Goal: Navigation & Orientation: Find specific page/section

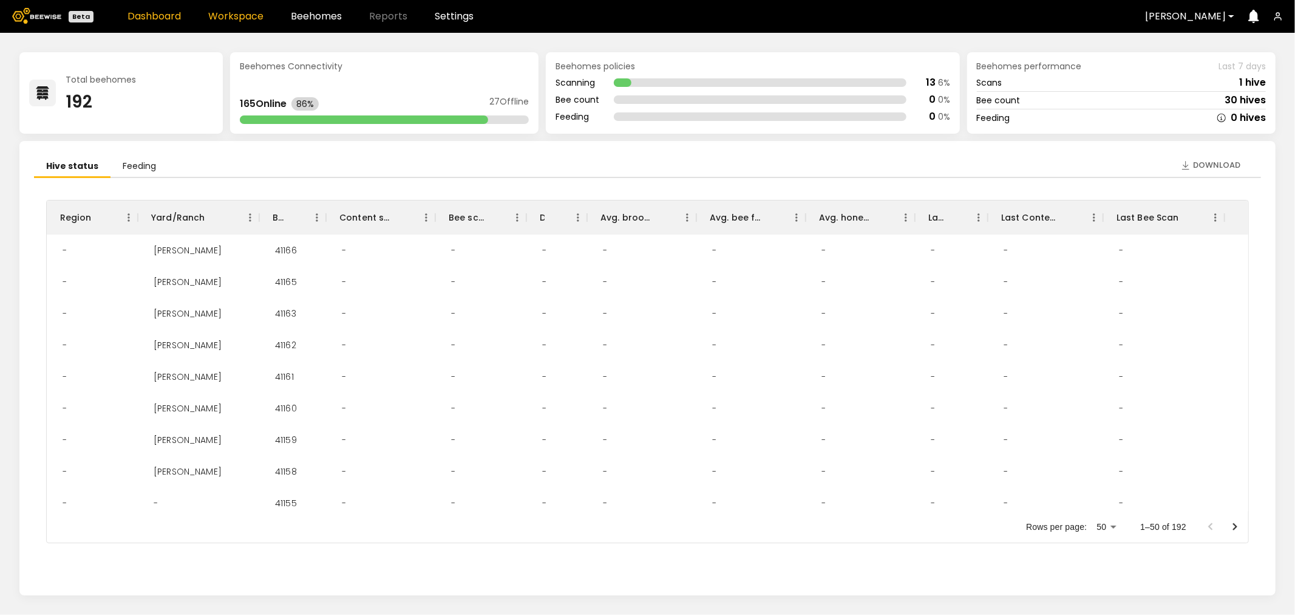
click at [228, 18] on link "Workspace" at bounding box center [235, 17] width 55 height 10
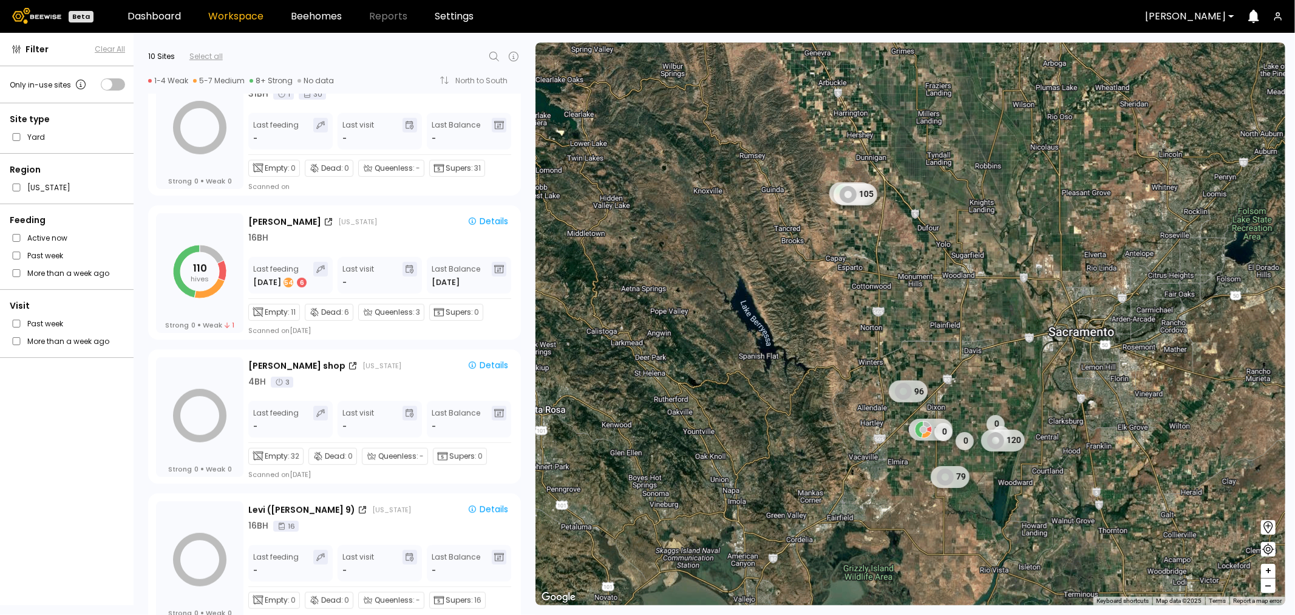
scroll to position [472, 0]
click at [351, 239] on div "16 BH" at bounding box center [380, 237] width 265 height 13
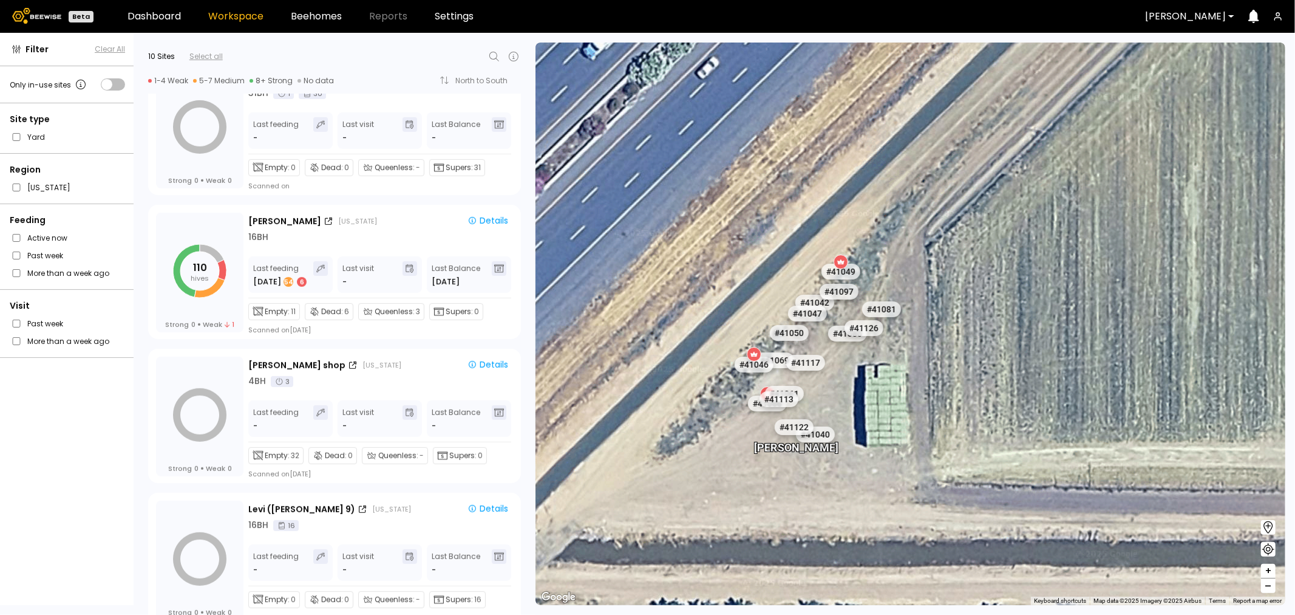
drag, startPoint x: 775, startPoint y: 412, endPoint x: 741, endPoint y: 389, distance: 40.8
click at [741, 389] on div "Nunes # 41073 # 41104 # 40069 # 41140 # 40702 # 40113 # 40203 # 40200 # 40306 #…" at bounding box center [911, 324] width 750 height 562
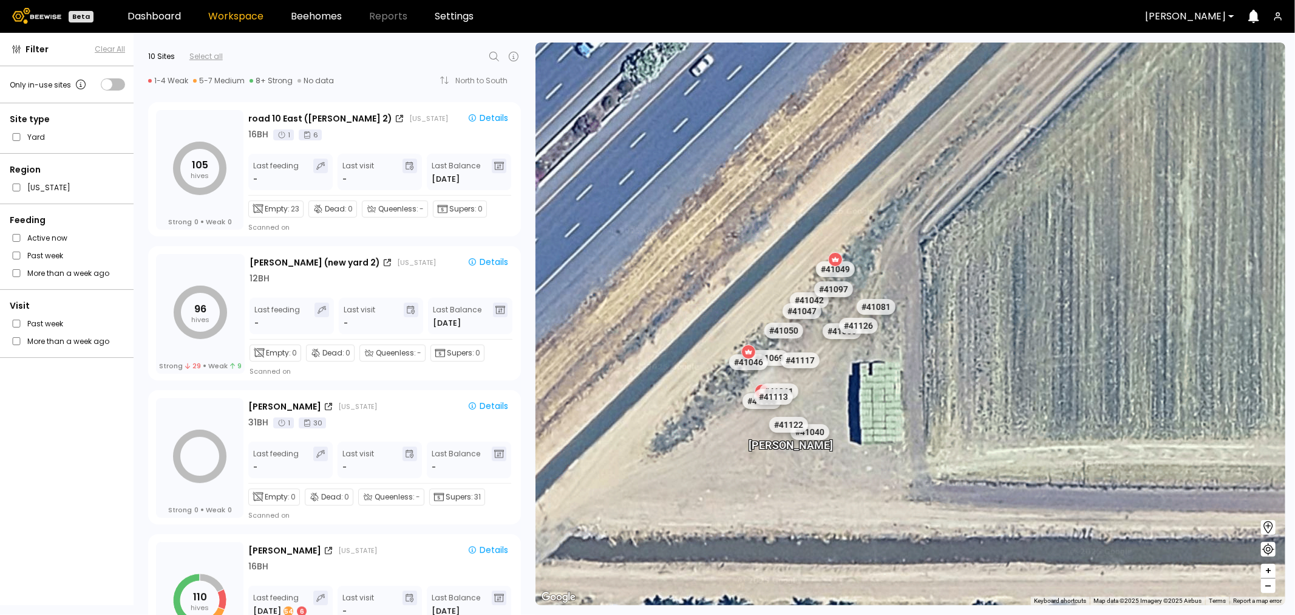
scroll to position [135, 0]
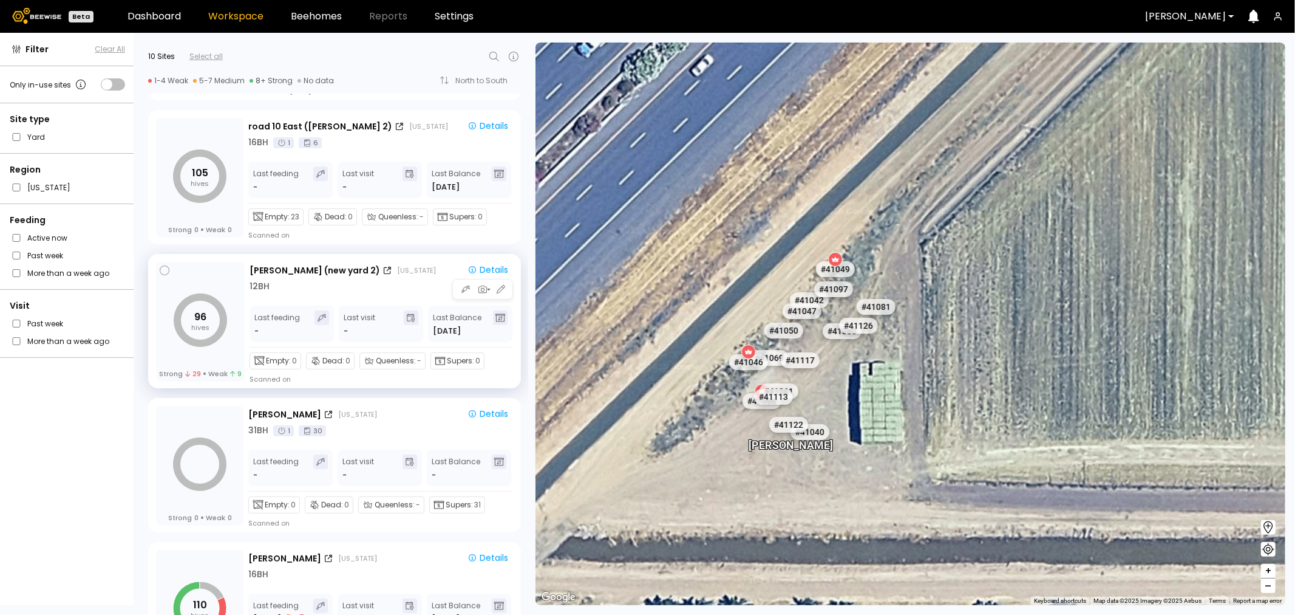
click at [319, 293] on div "Sievers (new yard 2) California Details 12 BH Last feeding - Last visit - Last …" at bounding box center [382, 323] width 264 height 122
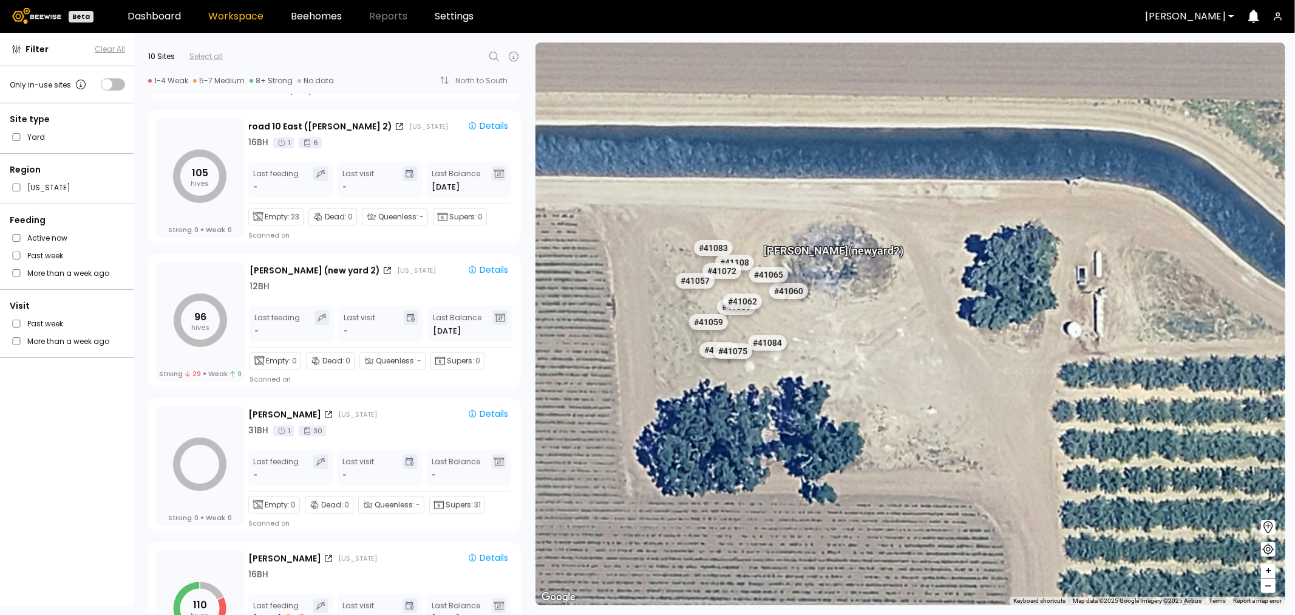
drag, startPoint x: 671, startPoint y: 282, endPoint x: 664, endPoint y: 319, distance: 38.2
click at [664, 319] on div "# 41073 # 41104 # 40069 # 41140 # 40702 # 40113 # 40203 # 40200 # 40306 # 40345…" at bounding box center [911, 324] width 750 height 562
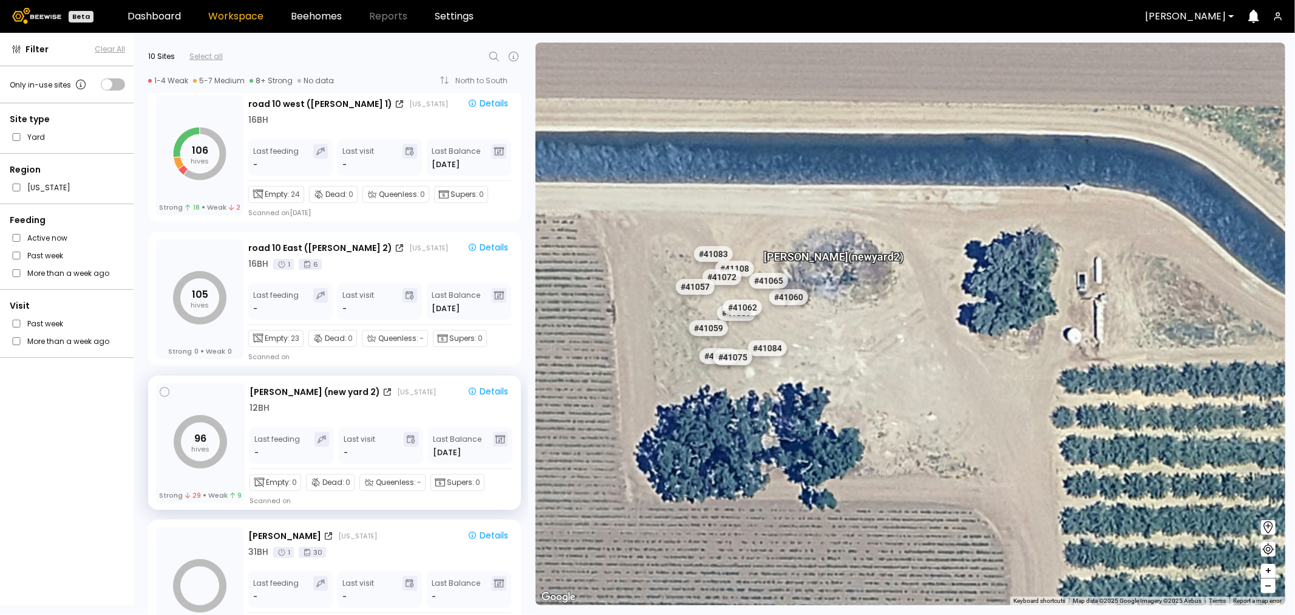
scroll to position [0, 0]
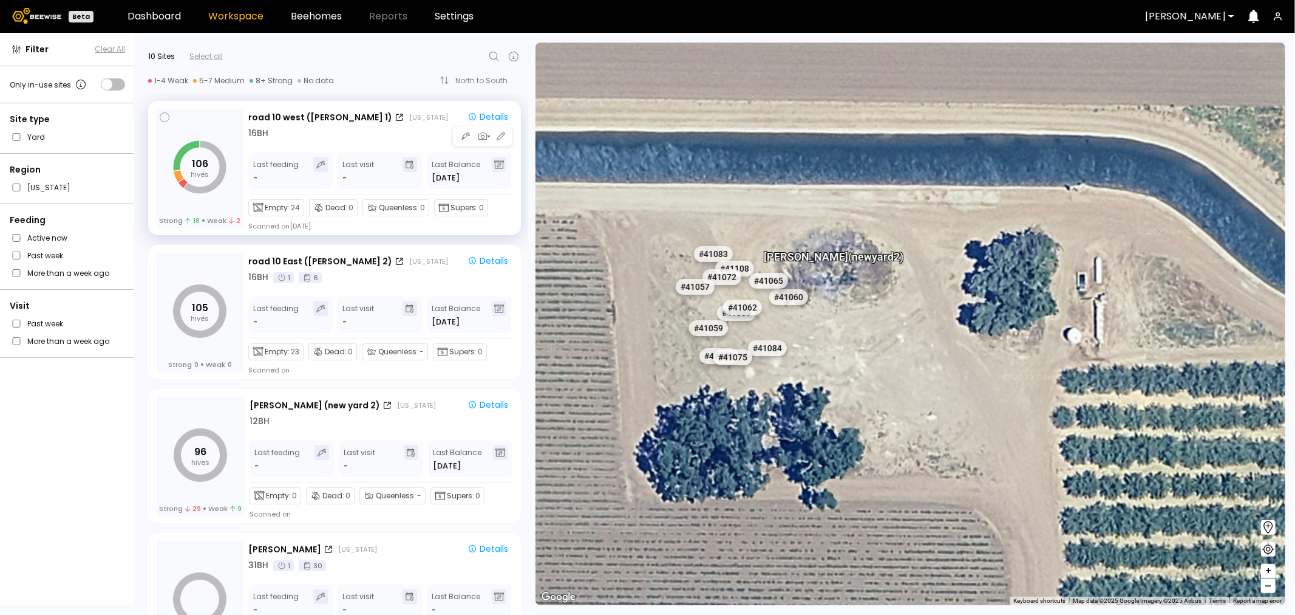
click at [265, 135] on div "16 BH" at bounding box center [258, 133] width 20 height 13
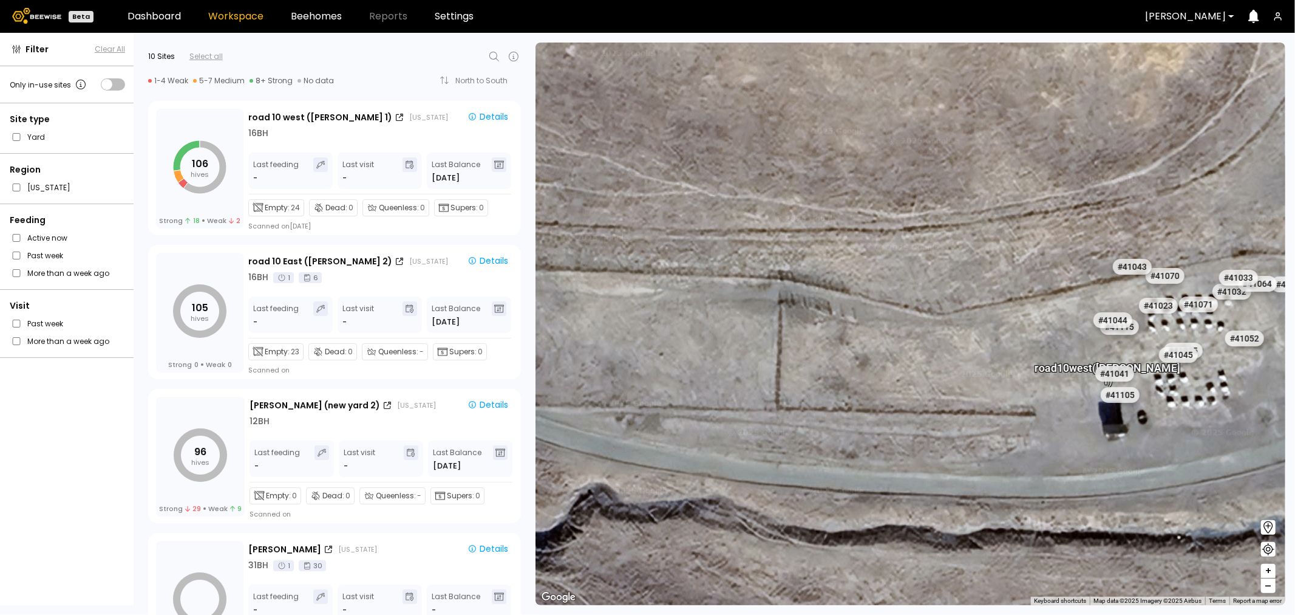
drag, startPoint x: 973, startPoint y: 308, endPoint x: 685, endPoint y: 280, distance: 289.2
click at [685, 280] on div "# 41073 # 41104 # 40069 # 41140 # 40702 # 40113 # 40203 # 40200 # 40306 # 40345…" at bounding box center [911, 324] width 750 height 562
drag, startPoint x: 873, startPoint y: 286, endPoint x: 605, endPoint y: 261, distance: 268.3
click at [605, 261] on div "# 41073 # 41104 # 40069 # 41140 # 40702 # 40113 # 40203 # 40200 # 40306 # 40345…" at bounding box center [911, 324] width 750 height 562
drag, startPoint x: 932, startPoint y: 294, endPoint x: 897, endPoint y: 310, distance: 37.8
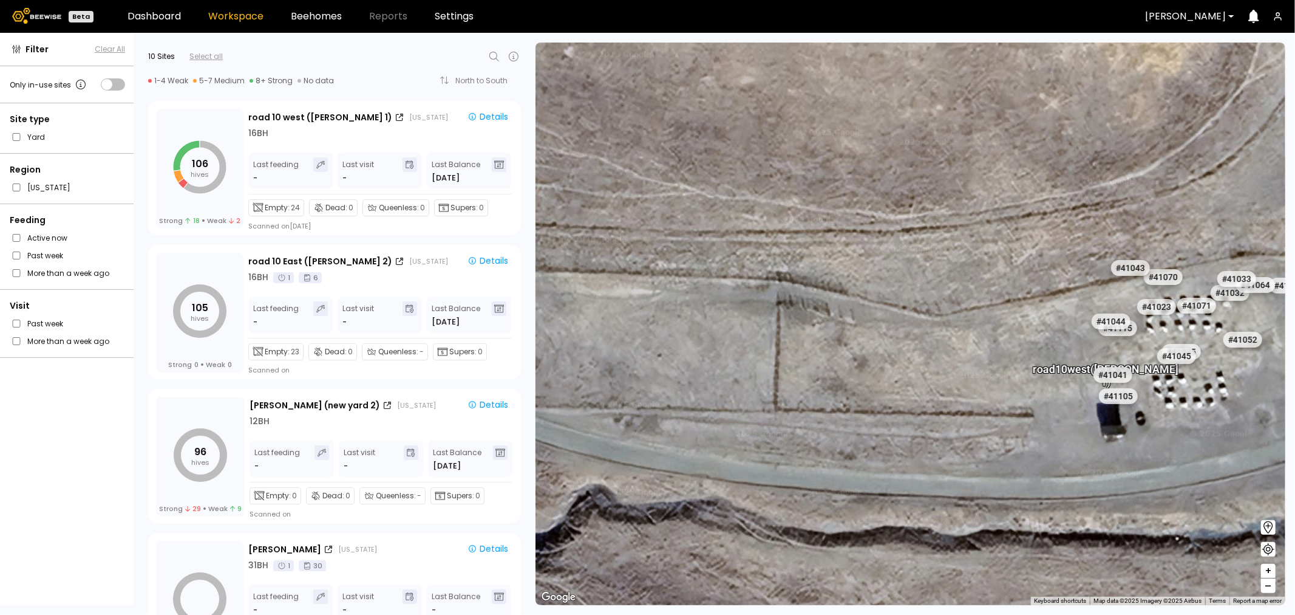
click at [900, 310] on div "# 41073 # 41104 # 40069 # 41140 # 40702 # 40113 # 40203 # 40200 # 40306 # 40345…" at bounding box center [911, 324] width 750 height 562
click at [306, 263] on div "road 10 East (Dixon 2)" at bounding box center [320, 261] width 144 height 13
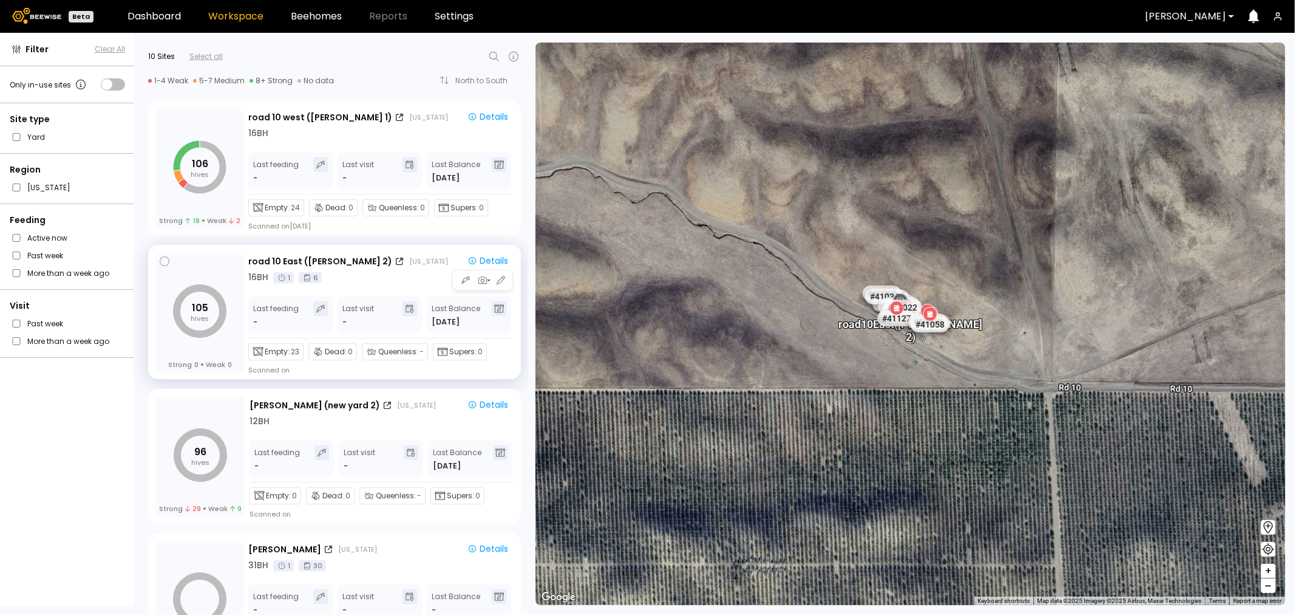
click at [375, 281] on div "16 BH 1 6" at bounding box center [380, 277] width 265 height 13
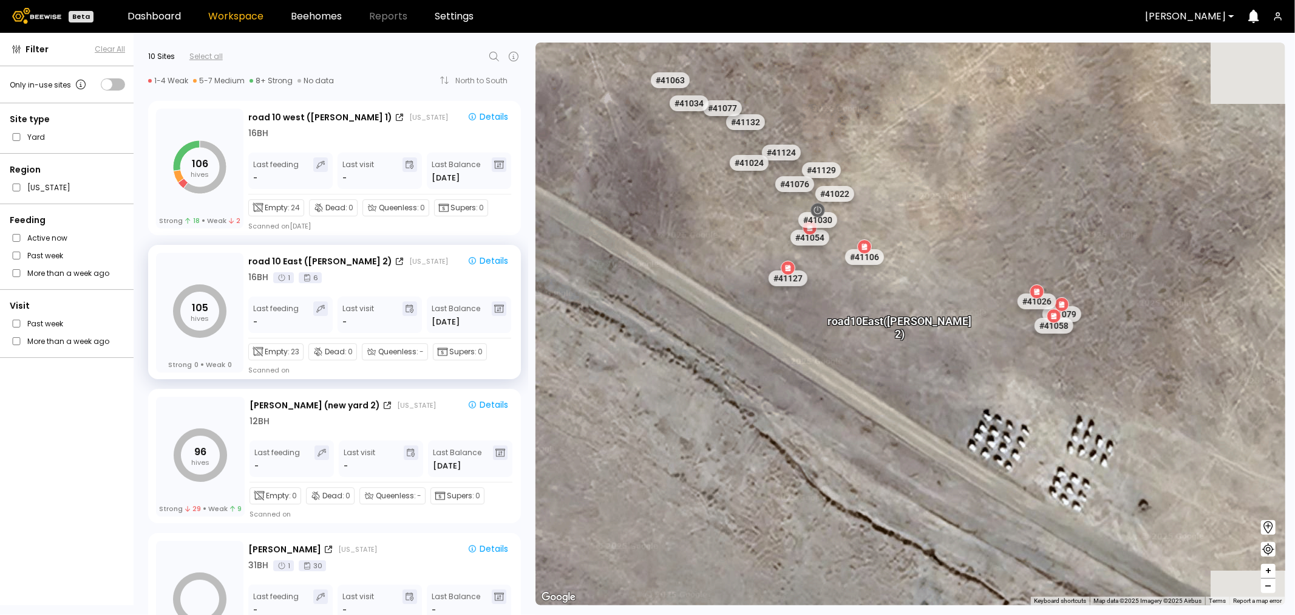
drag, startPoint x: 992, startPoint y: 311, endPoint x: 885, endPoint y: 290, distance: 109.0
click at [885, 290] on div "# 41073 # 41104 # 40069 # 41140 # 40702 # 40113 # 40203 # 40200 # 40306 # 40345…" at bounding box center [911, 324] width 750 height 562
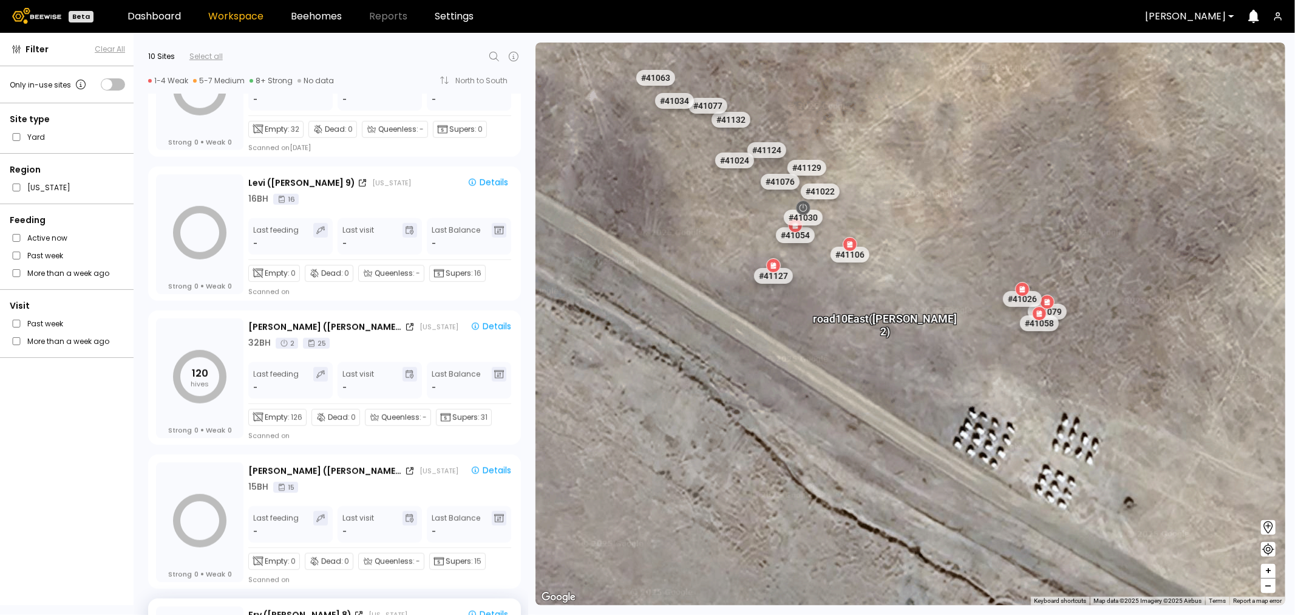
scroll to position [792, 0]
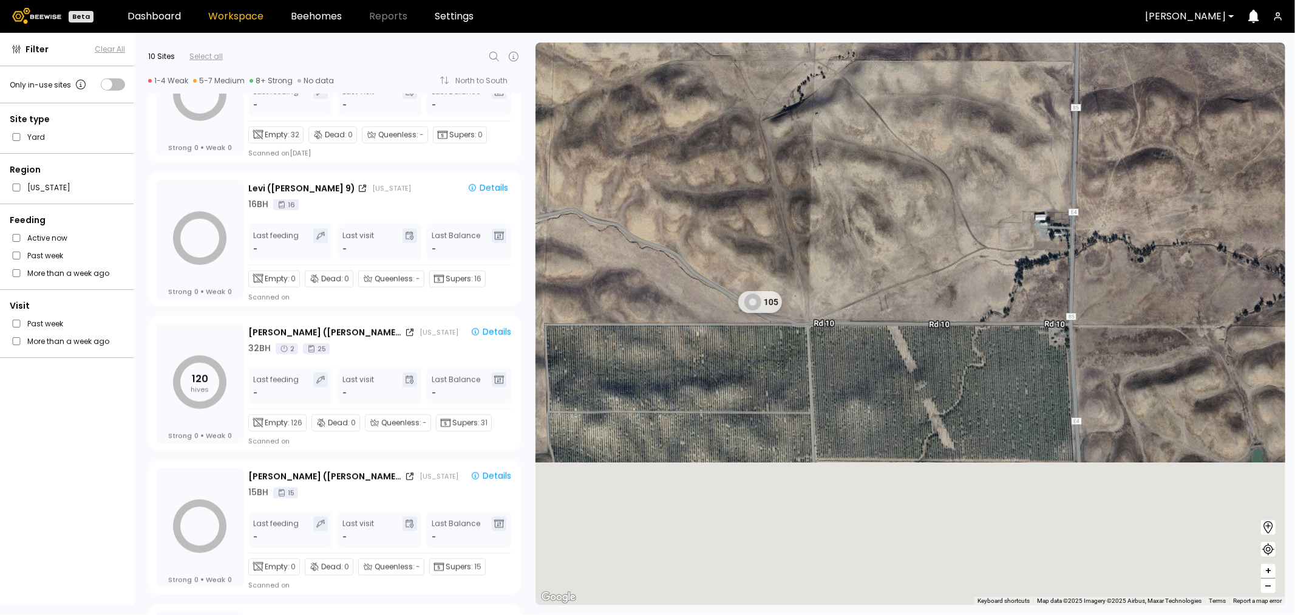
drag, startPoint x: 666, startPoint y: 452, endPoint x: 697, endPoint y: 334, distance: 122.0
click at [697, 334] on div "105" at bounding box center [911, 324] width 750 height 562
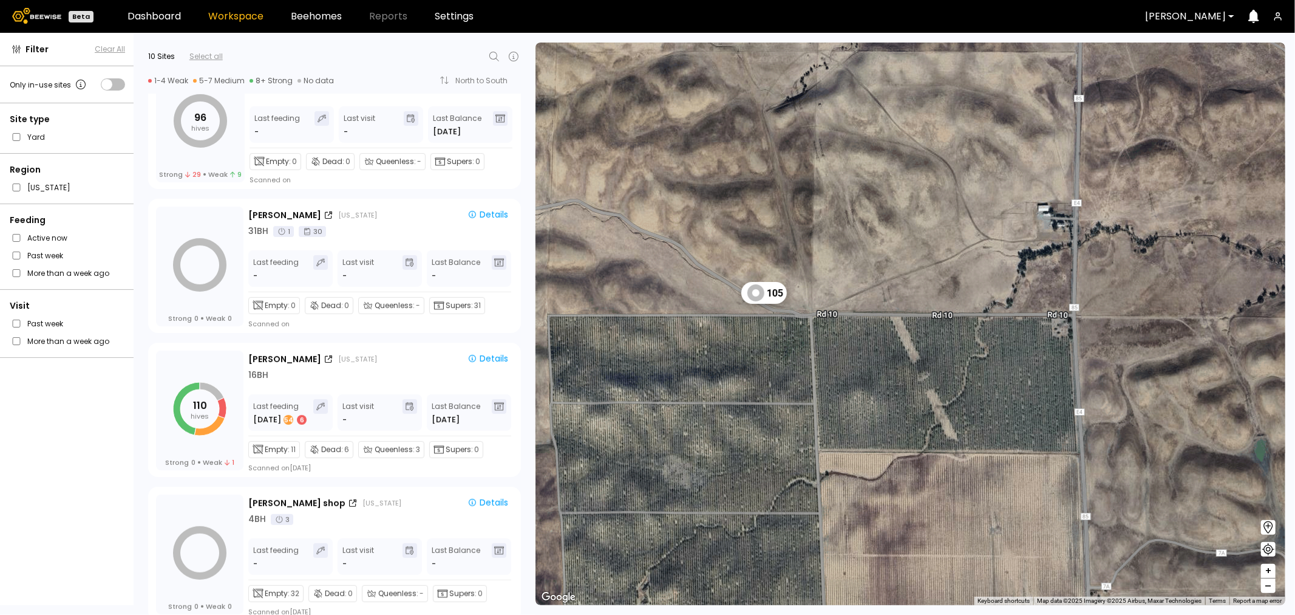
scroll to position [337, 0]
click at [282, 366] on div "16 BH" at bounding box center [380, 372] width 265 height 13
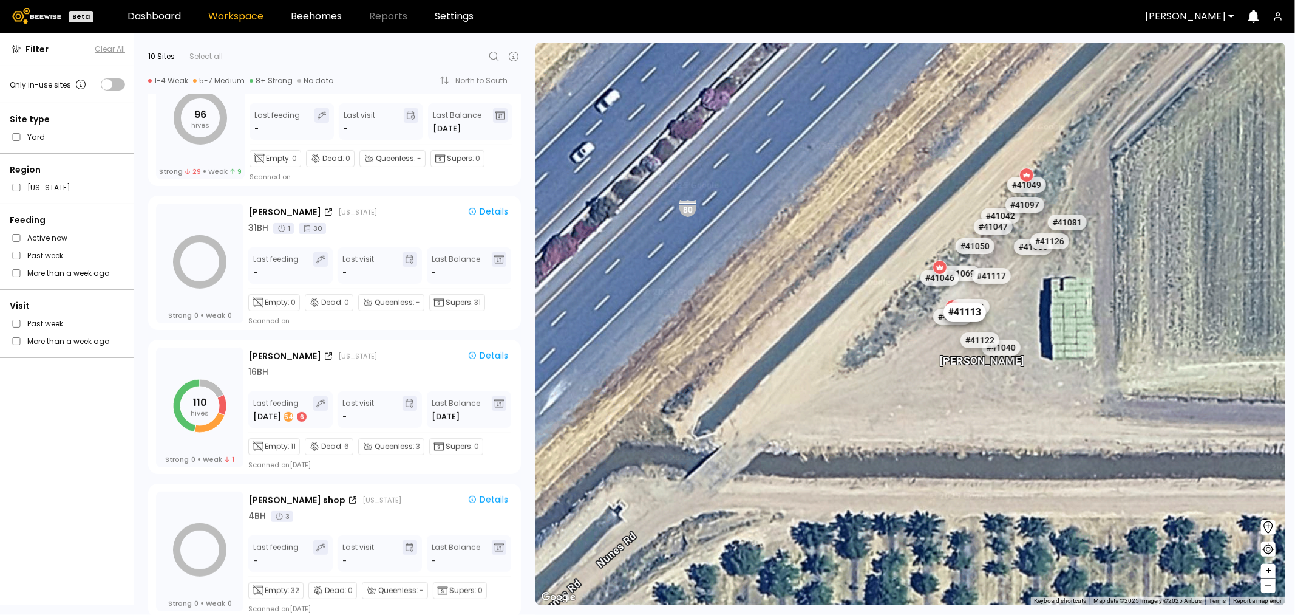
click at [975, 318] on div "# 41113" at bounding box center [965, 311] width 43 height 19
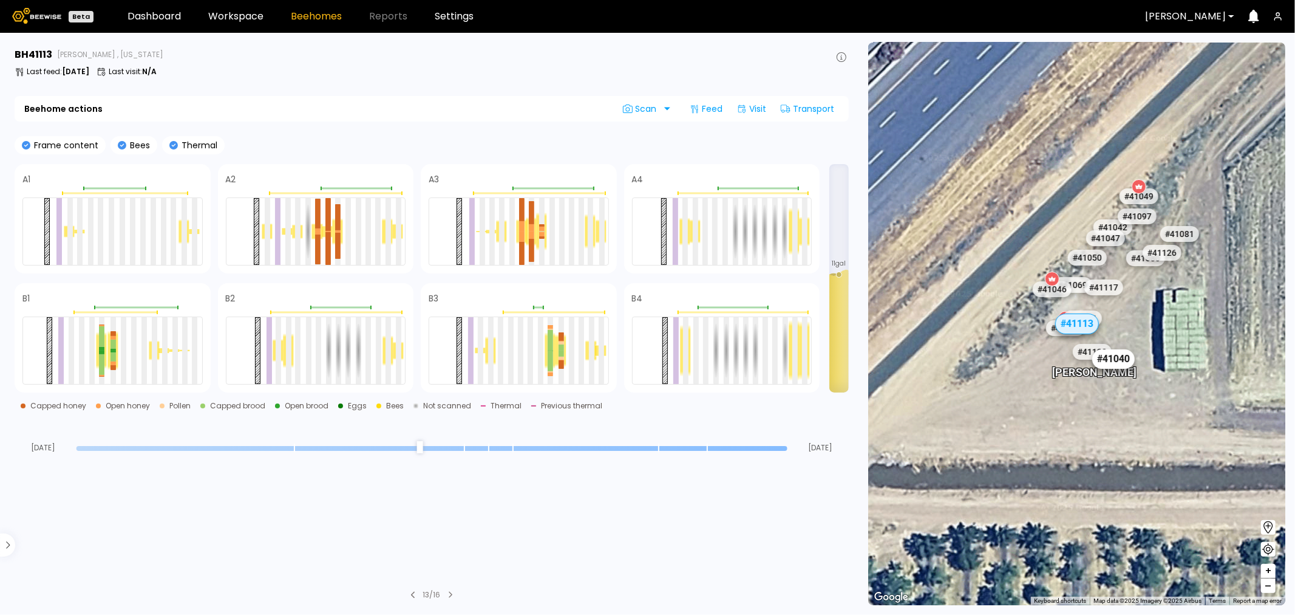
click at [1119, 356] on div "# 41040" at bounding box center [1113, 358] width 43 height 19
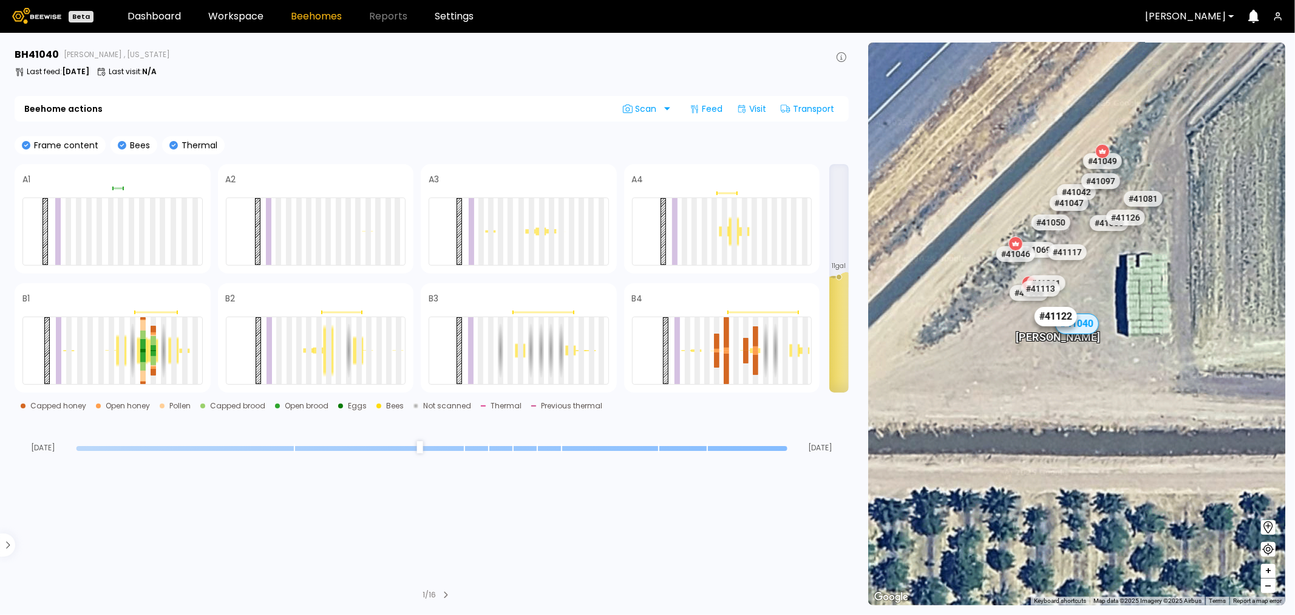
click at [1048, 318] on div "# 41122" at bounding box center [1056, 316] width 43 height 19
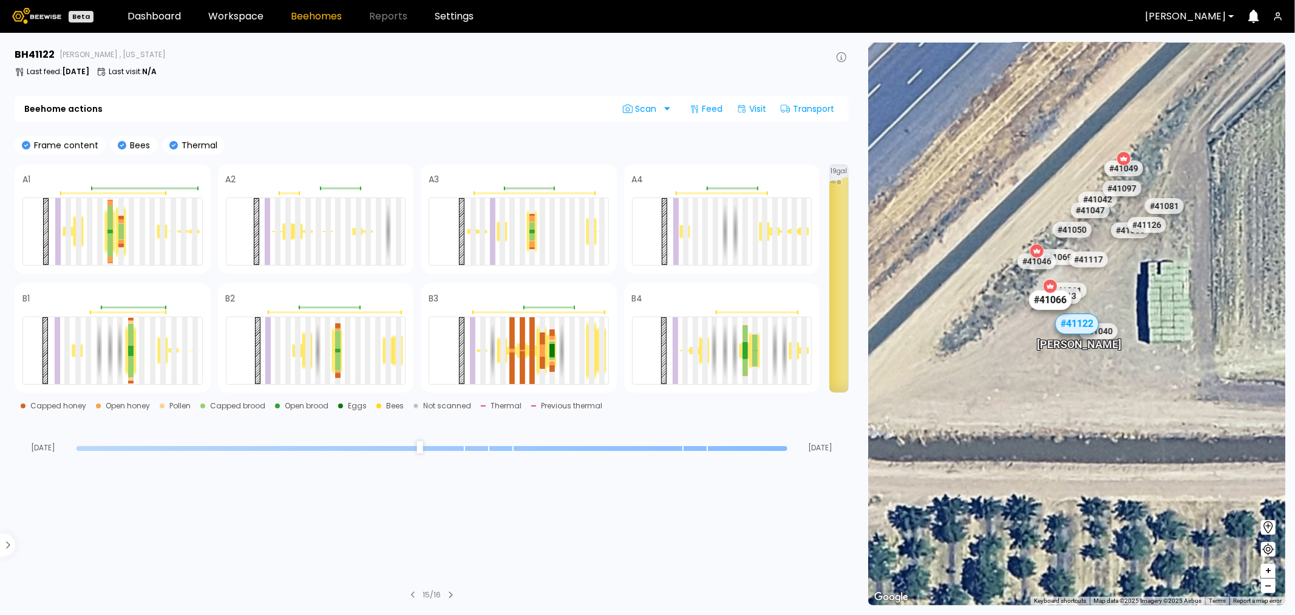
click at [1038, 302] on div "# 41066" at bounding box center [1050, 299] width 43 height 19
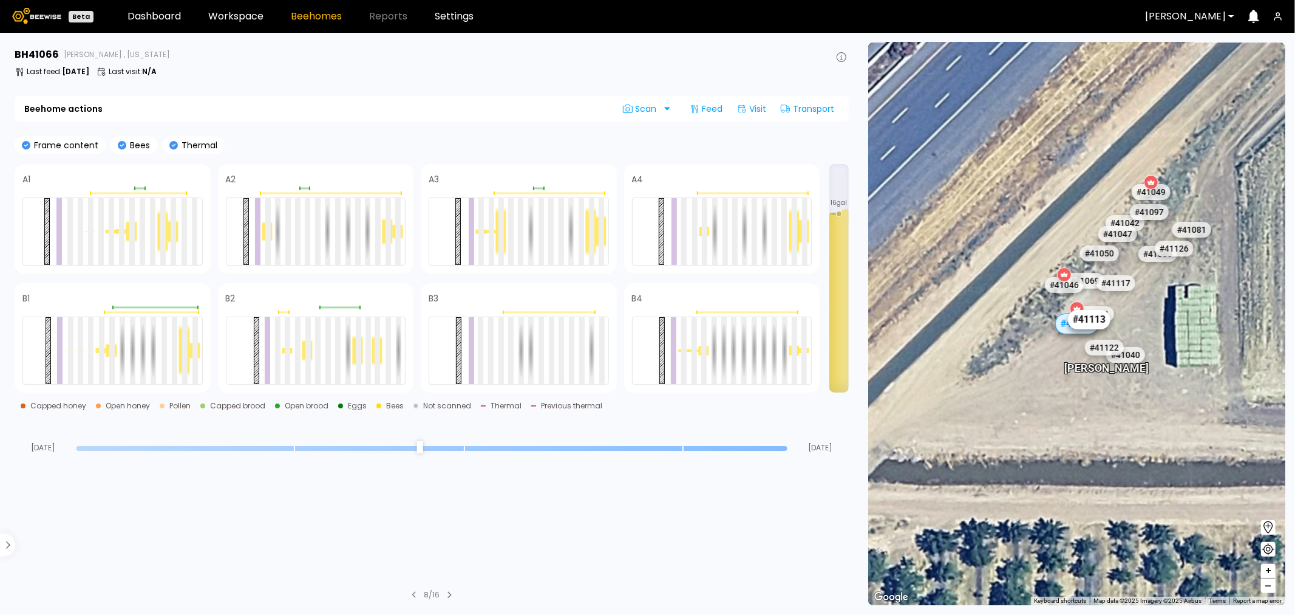
click at [1100, 317] on div "# 41113" at bounding box center [1089, 319] width 43 height 19
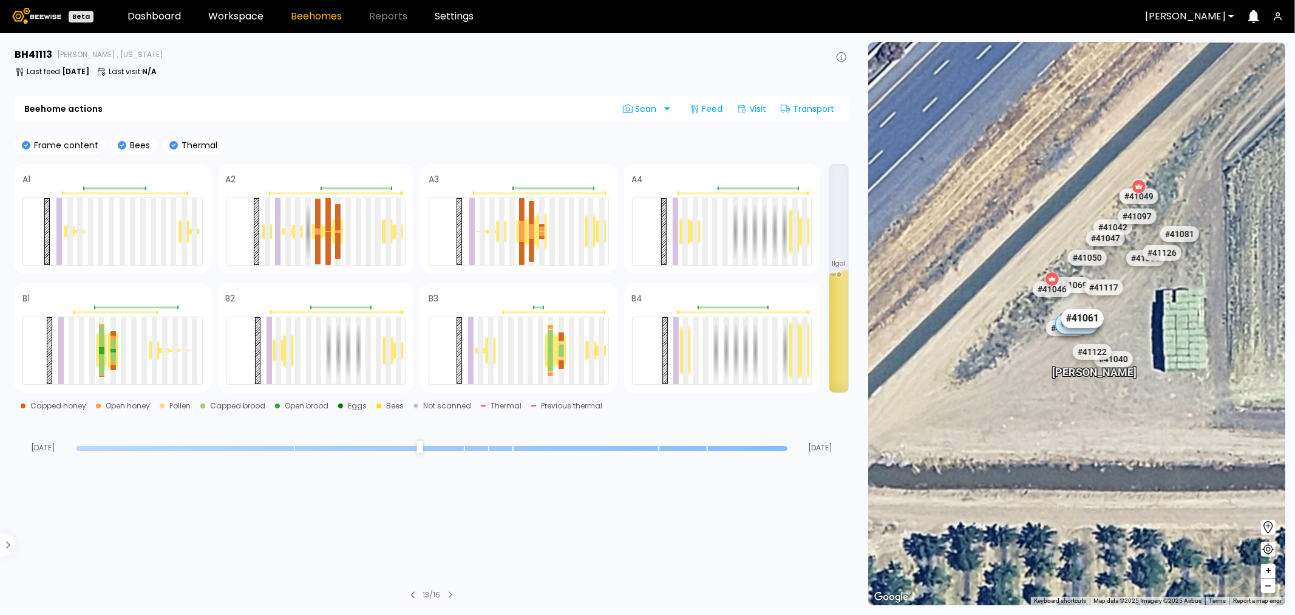
click at [1097, 316] on div "# 41061" at bounding box center [1082, 317] width 43 height 19
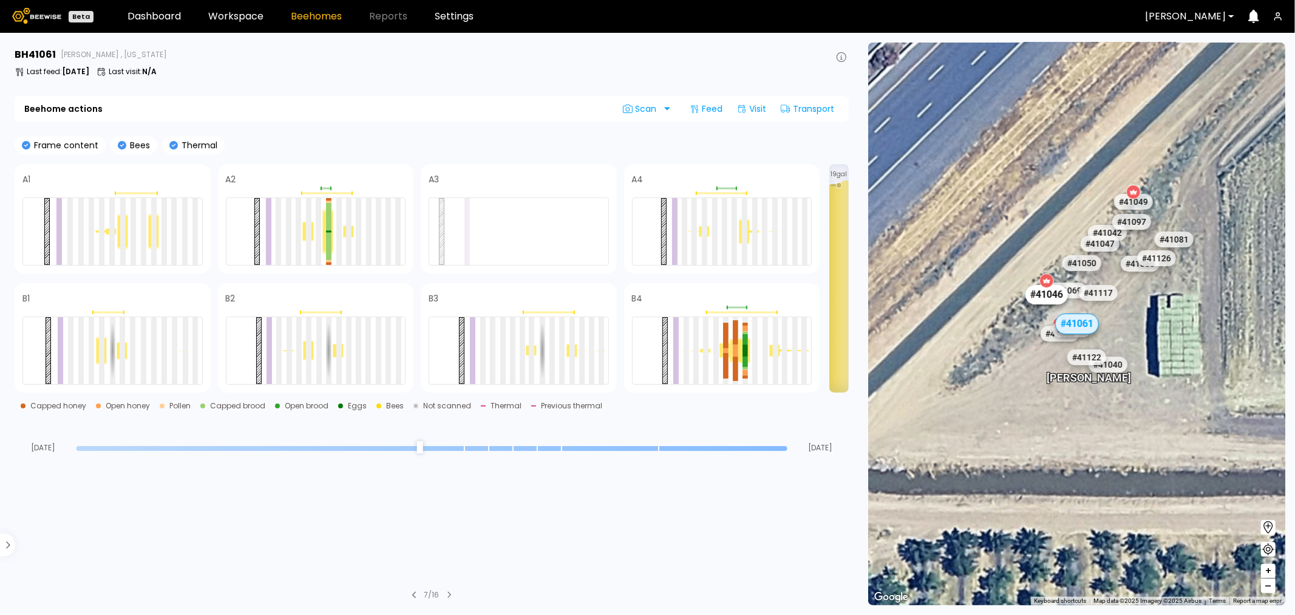
click at [1040, 299] on div "# 41046" at bounding box center [1047, 294] width 43 height 19
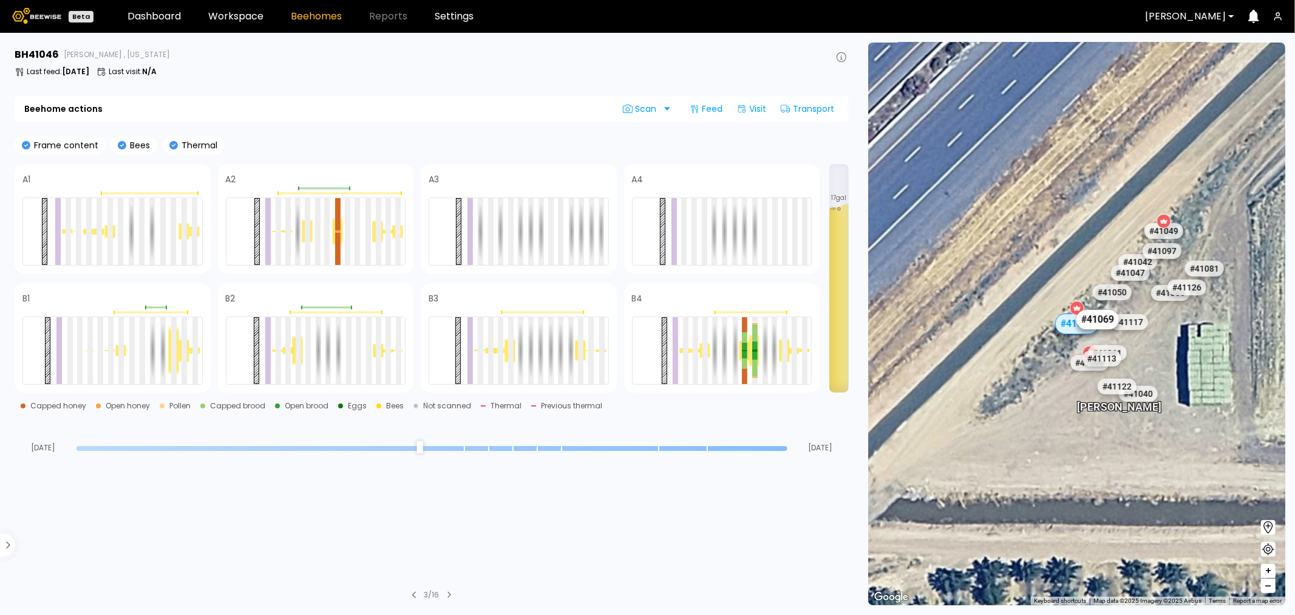
click at [1100, 319] on div "# 41069" at bounding box center [1097, 319] width 43 height 19
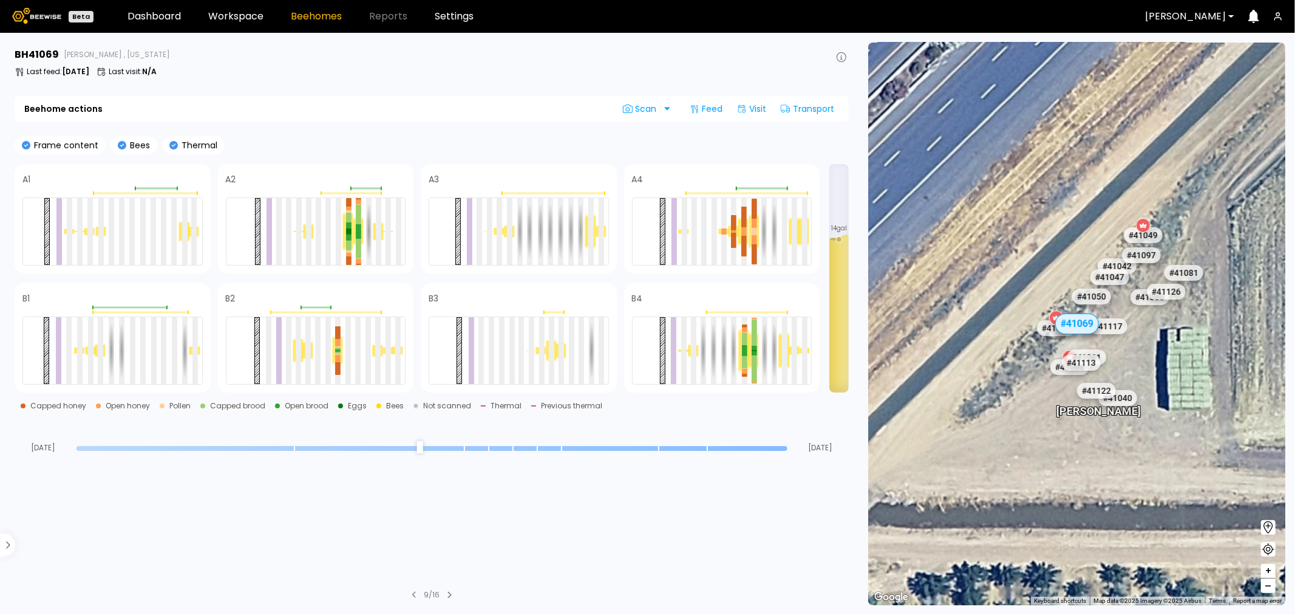
click at [1107, 327] on div "# 41117" at bounding box center [1107, 326] width 39 height 16
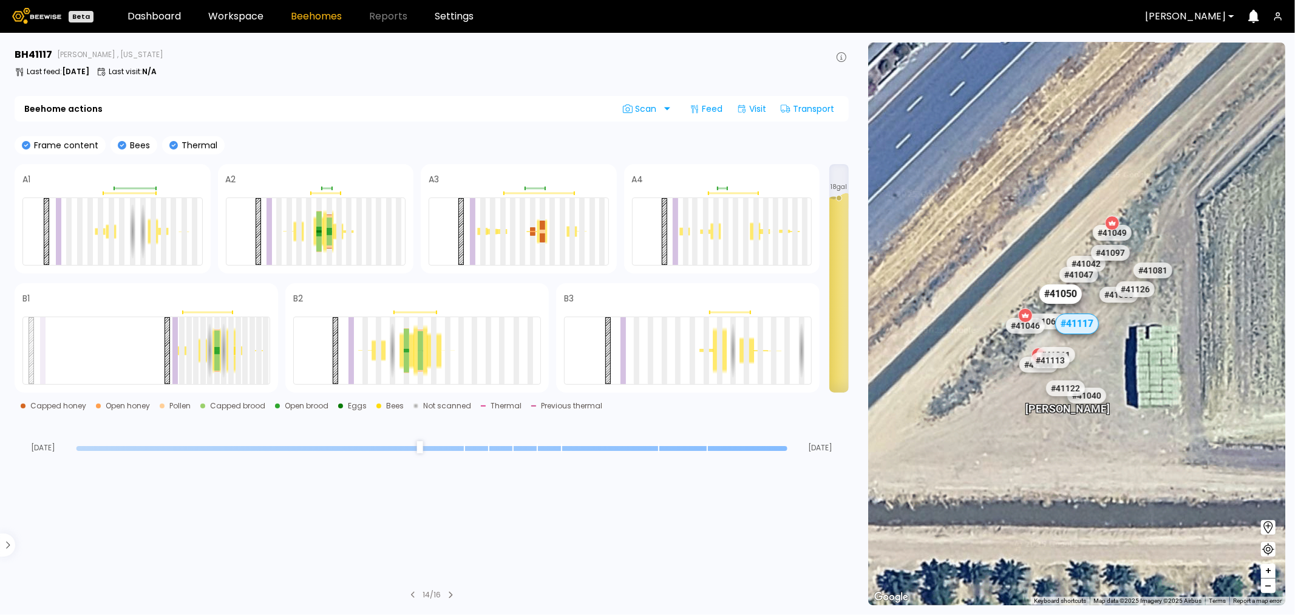
click at [1053, 293] on div "# 41050" at bounding box center [1061, 293] width 43 height 19
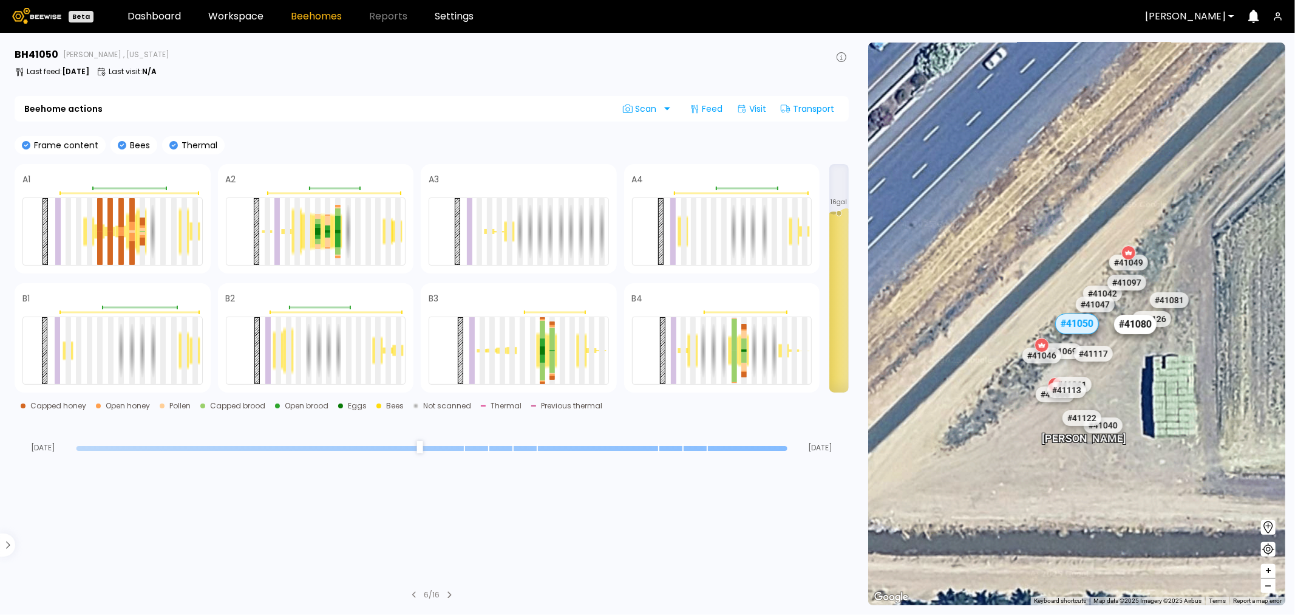
click at [1128, 325] on div "# 41080" at bounding box center [1135, 324] width 43 height 19
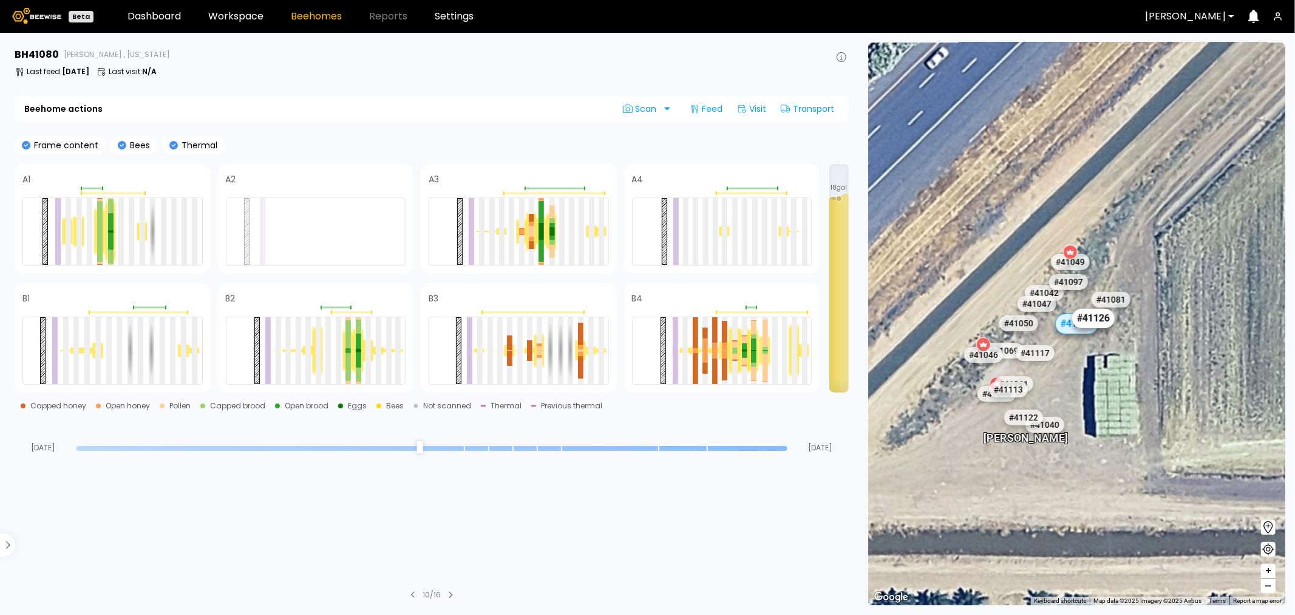
click at [1106, 322] on div "# 41126" at bounding box center [1093, 317] width 43 height 19
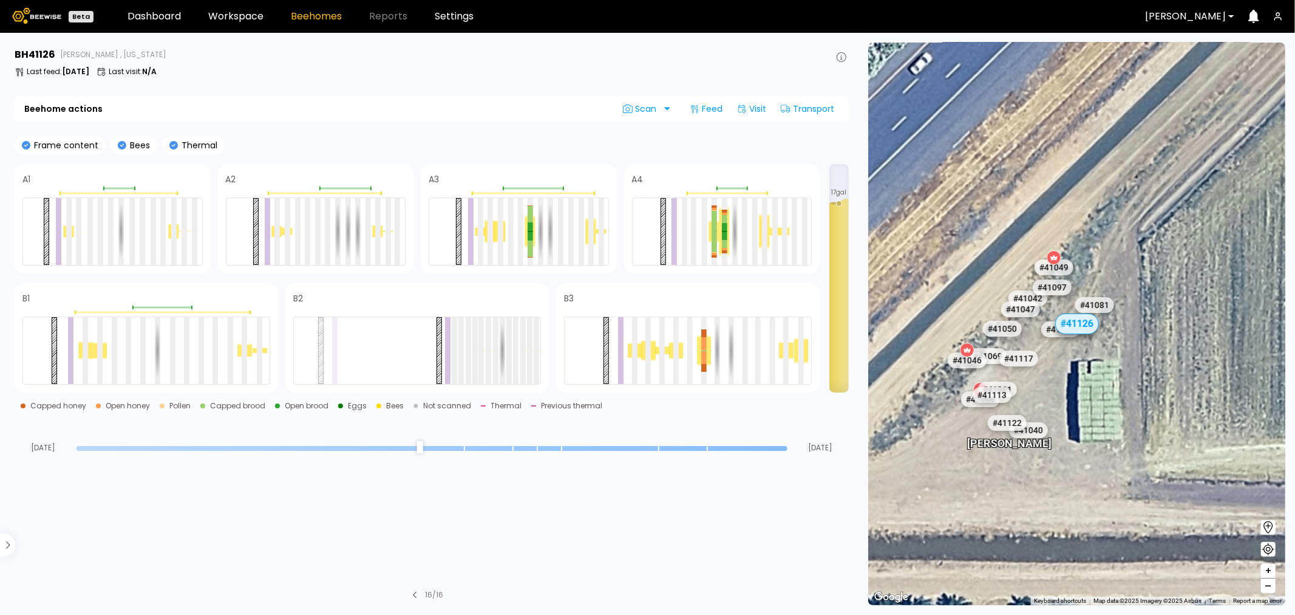
click at [1095, 305] on div "# 41081" at bounding box center [1094, 305] width 39 height 16
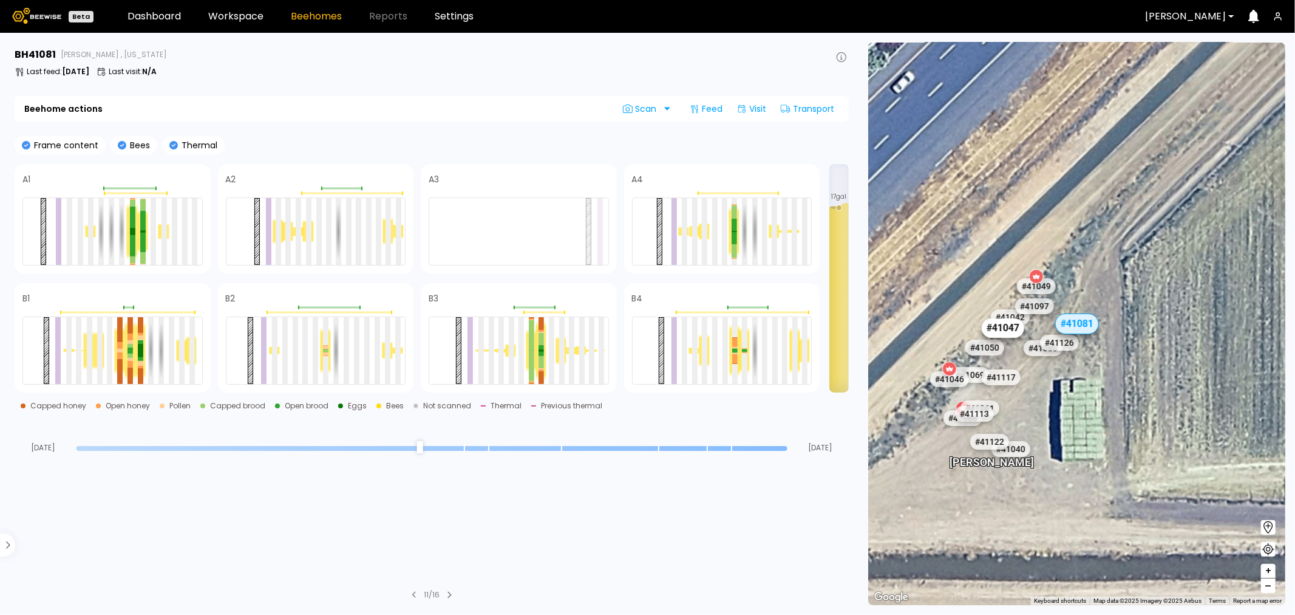
click at [993, 333] on div "# 41047" at bounding box center [1003, 327] width 43 height 19
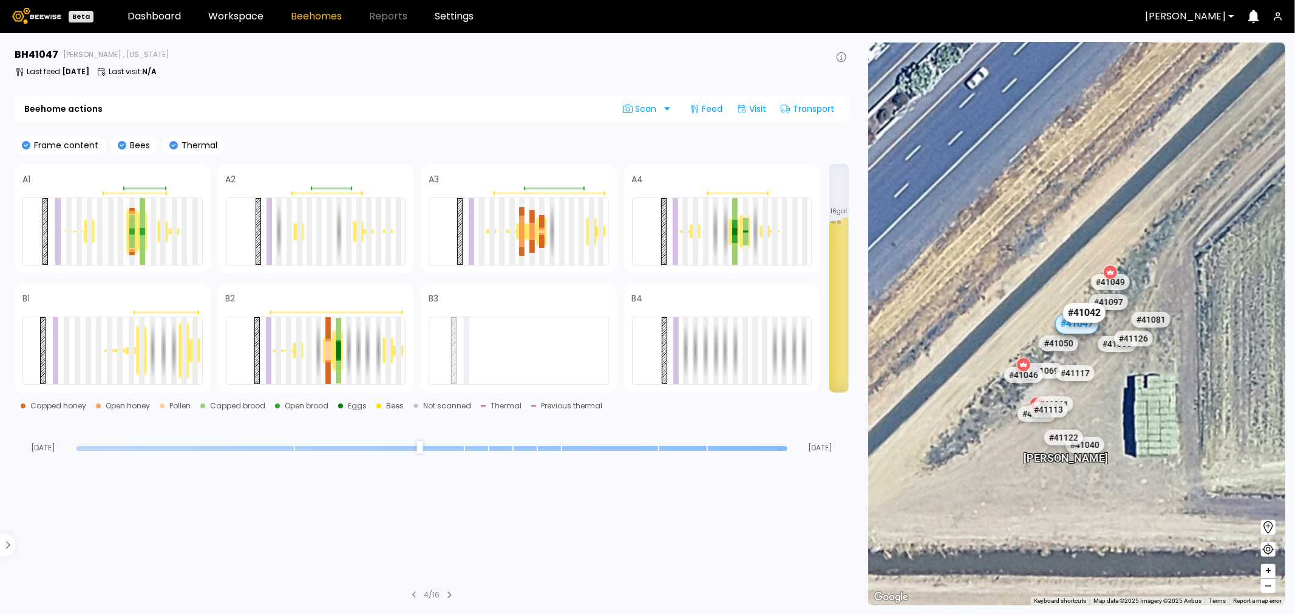
click at [1076, 312] on div "# 41042" at bounding box center [1084, 312] width 43 height 19
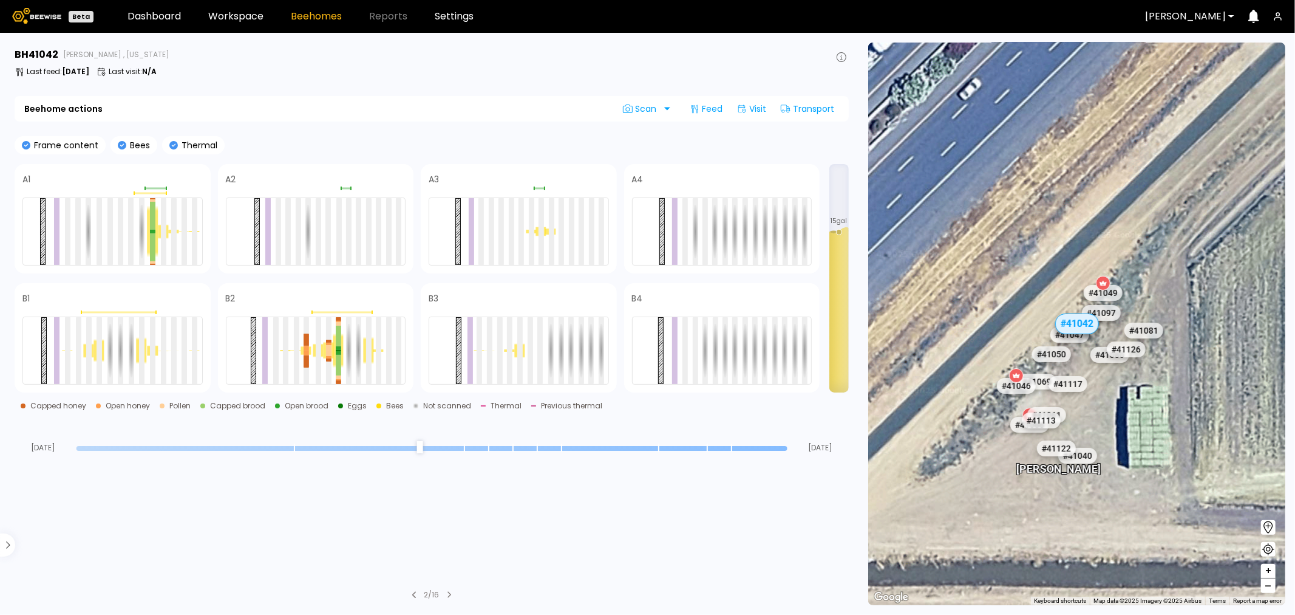
click at [1103, 311] on div "# 41097" at bounding box center [1100, 313] width 39 height 16
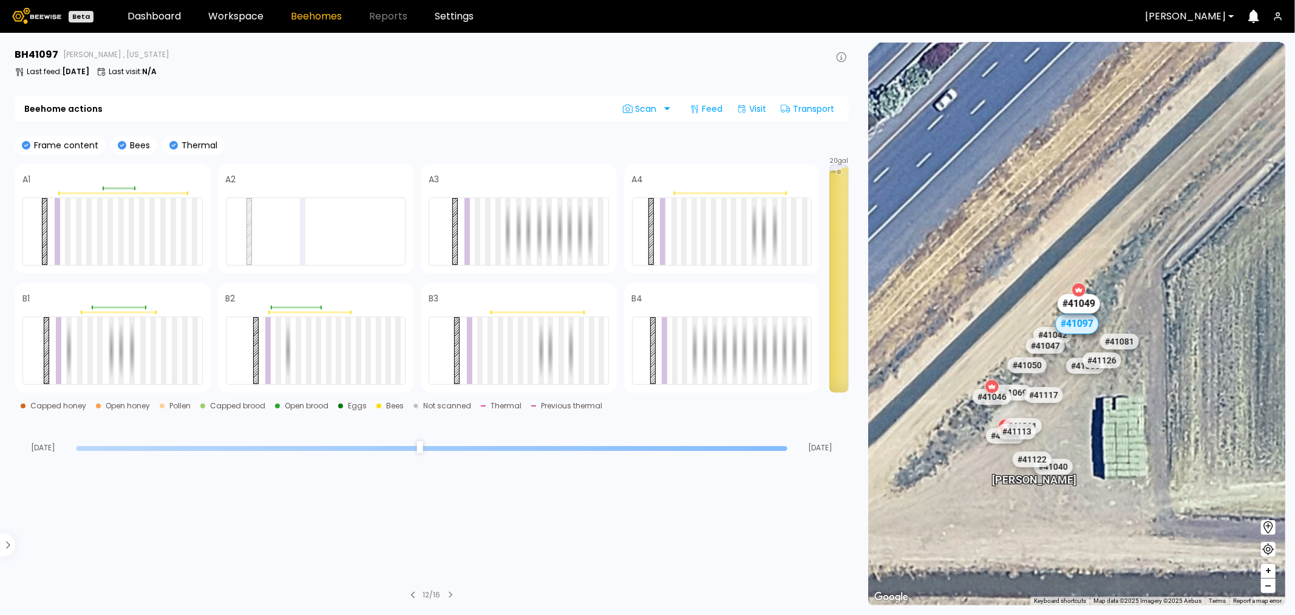
click at [1083, 305] on div "# 41049" at bounding box center [1079, 303] width 43 height 19
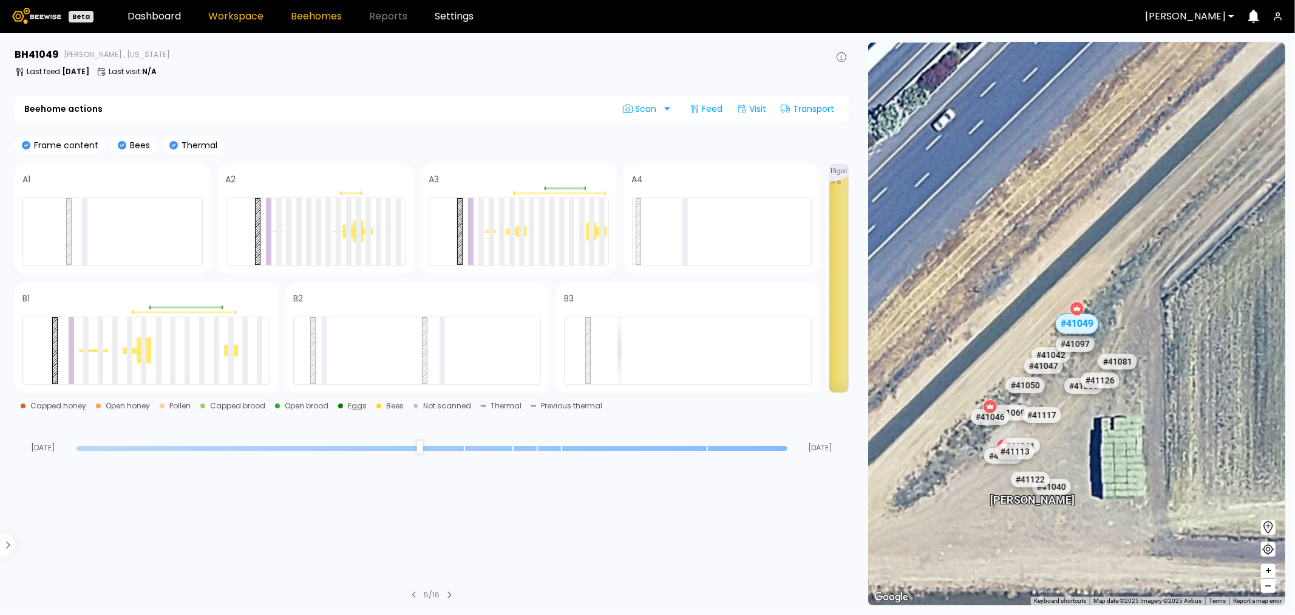
click at [245, 19] on link "Workspace" at bounding box center [235, 17] width 55 height 10
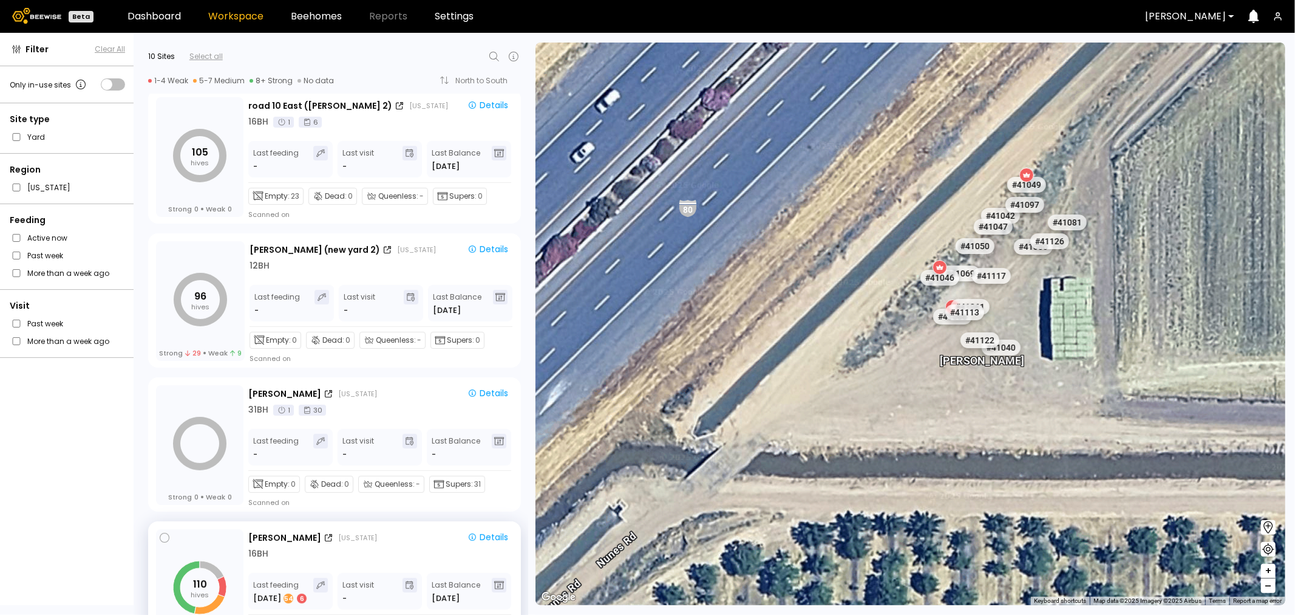
scroll to position [67, 0]
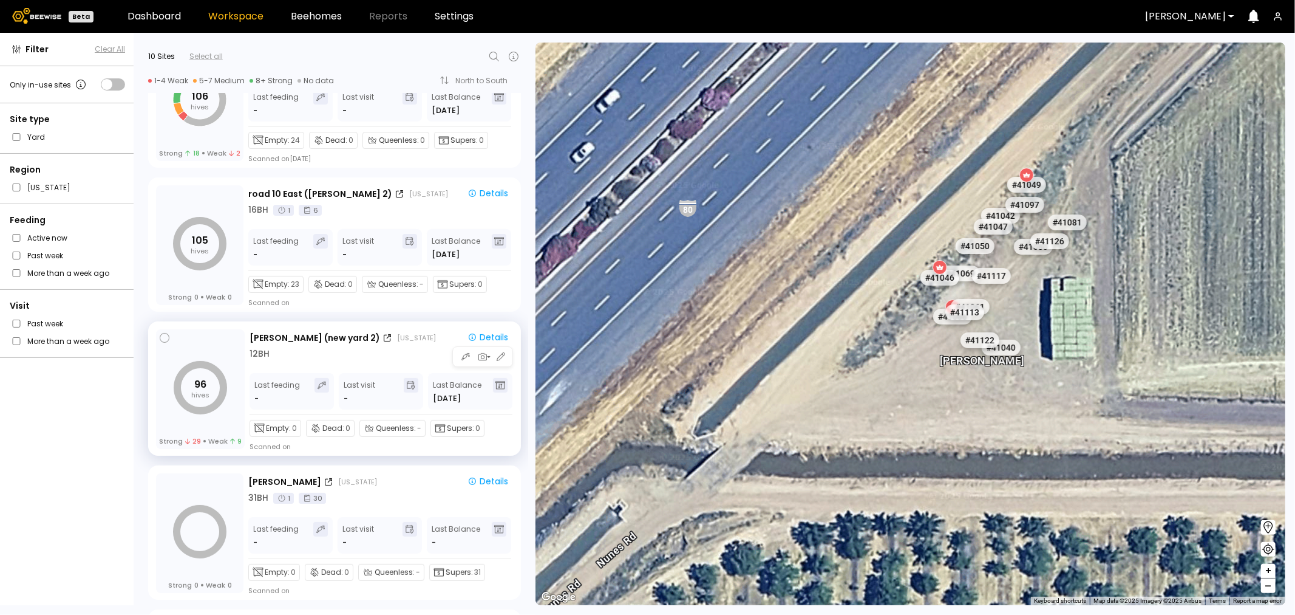
click at [341, 354] on div "12 BH" at bounding box center [382, 353] width 264 height 13
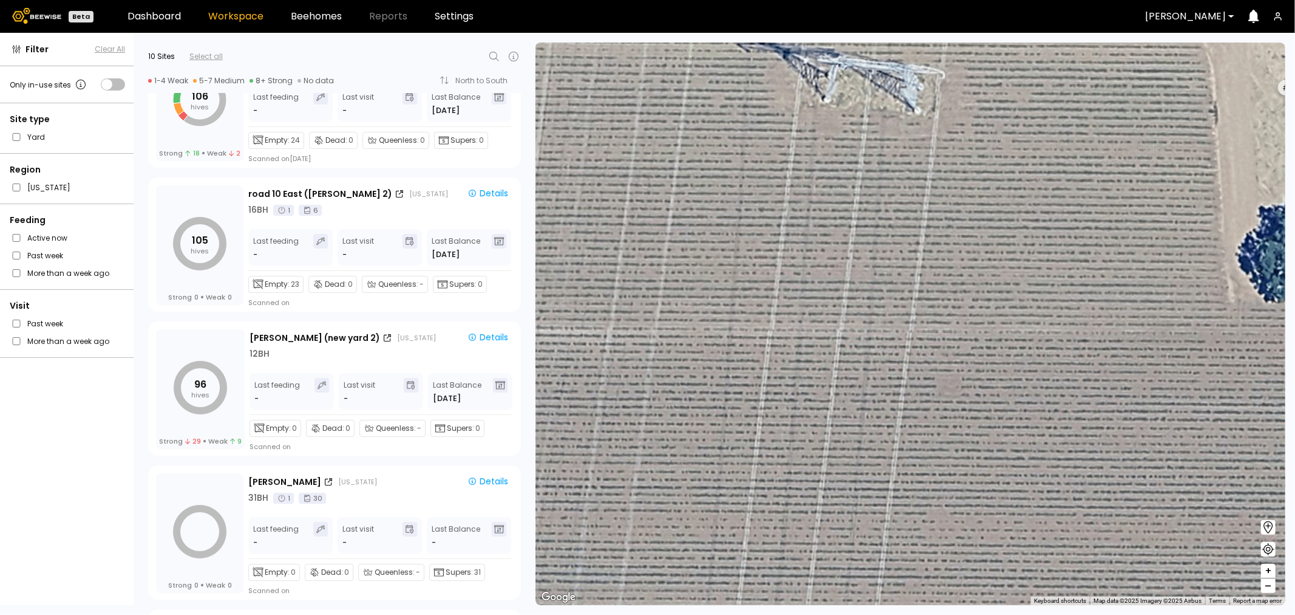
drag, startPoint x: 1077, startPoint y: 245, endPoint x: 768, endPoint y: 377, distance: 336.2
click at [765, 381] on div "# 41073 # 41104 # 40069 # 40113 # 40306 # 40200 # 40203 # 40702 # 40345 # 40190…" at bounding box center [911, 324] width 750 height 562
drag, startPoint x: 978, startPoint y: 299, endPoint x: 714, endPoint y: 391, distance: 279.6
click at [712, 395] on div "# 41073 # 41104 # 40069 # 40113 # 40306 # 40200 # 40203 # 40702 # 40345 # 40190…" at bounding box center [911, 324] width 750 height 562
drag, startPoint x: 1034, startPoint y: 202, endPoint x: 960, endPoint y: 219, distance: 76.1
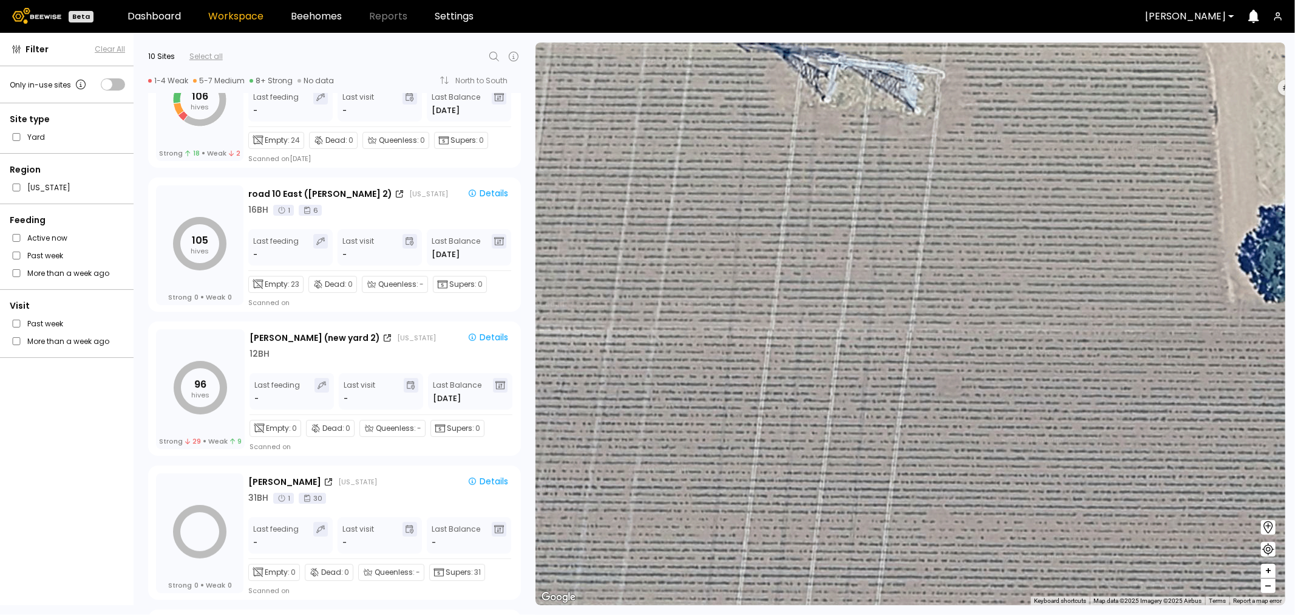
click at [956, 223] on div "# 41073 # 41104 # 40069 # 40113 # 40306 # 40200 # 40203 # 40702 # 40345 # 40190…" at bounding box center [911, 324] width 750 height 562
drag, startPoint x: 1003, startPoint y: 203, endPoint x: 992, endPoint y: 197, distance: 12.5
click at [992, 197] on div "# 41073 # 41104 # 40069 # 40113 # 40306 # 40200 # 40203 # 40702 # 40345 # 40190…" at bounding box center [911, 324] width 750 height 562
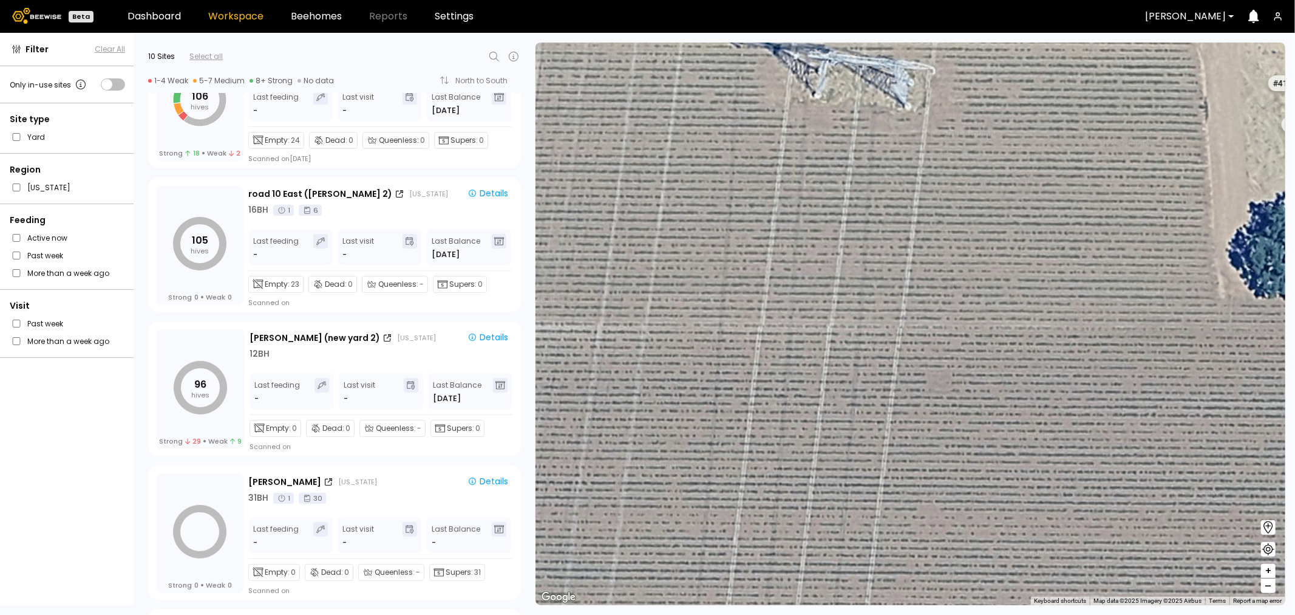
drag, startPoint x: 992, startPoint y: 197, endPoint x: 973, endPoint y: 202, distance: 20.0
click at [976, 200] on div "# 41073 # 41104 # 40069 # 40113 # 40306 # 40200 # 40203 # 40702 # 40345 # 40190…" at bounding box center [911, 324] width 750 height 562
drag, startPoint x: 973, startPoint y: 202, endPoint x: 864, endPoint y: 244, distance: 116.5
click at [865, 243] on div "# 41073 # 41104 # 40069 # 40113 # 40306 # 40200 # 40203 # 40702 # 40345 # 40190…" at bounding box center [911, 324] width 750 height 562
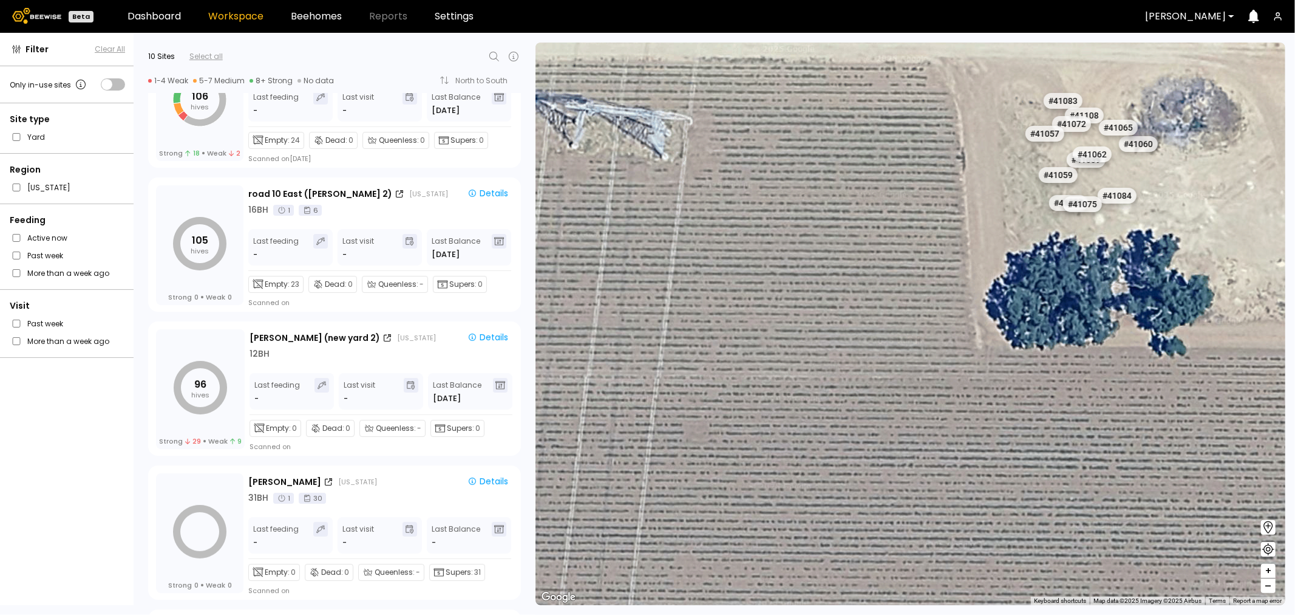
drag, startPoint x: 877, startPoint y: 250, endPoint x: 635, endPoint y: 300, distance: 248.1
click at [635, 300] on div "# 41073 # 41104 # 40069 # 40113 # 40306 # 40200 # 40203 # 40702 # 40345 # 40190…" at bounding box center [911, 324] width 750 height 562
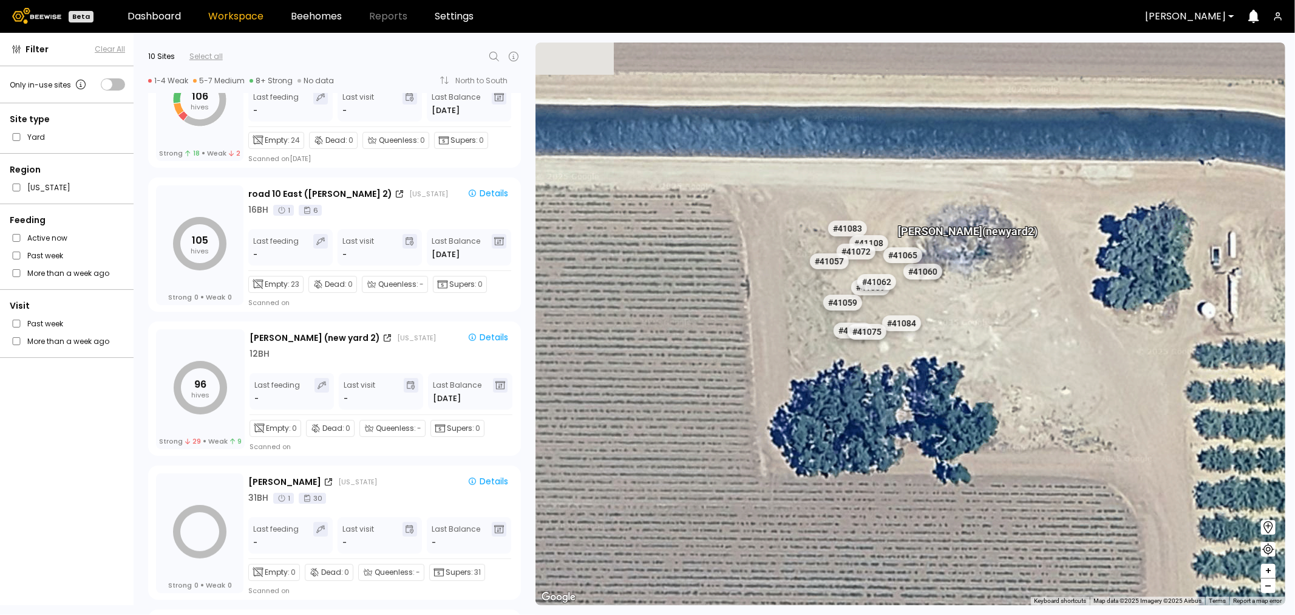
drag, startPoint x: 984, startPoint y: 239, endPoint x: 674, endPoint y: 420, distance: 359.2
click at [675, 420] on div "# 41073 # 41104 # 40069 # 40113 # 40306 # 40200 # 40203 # 40702 # 40345 # 40190…" at bounding box center [911, 324] width 750 height 562
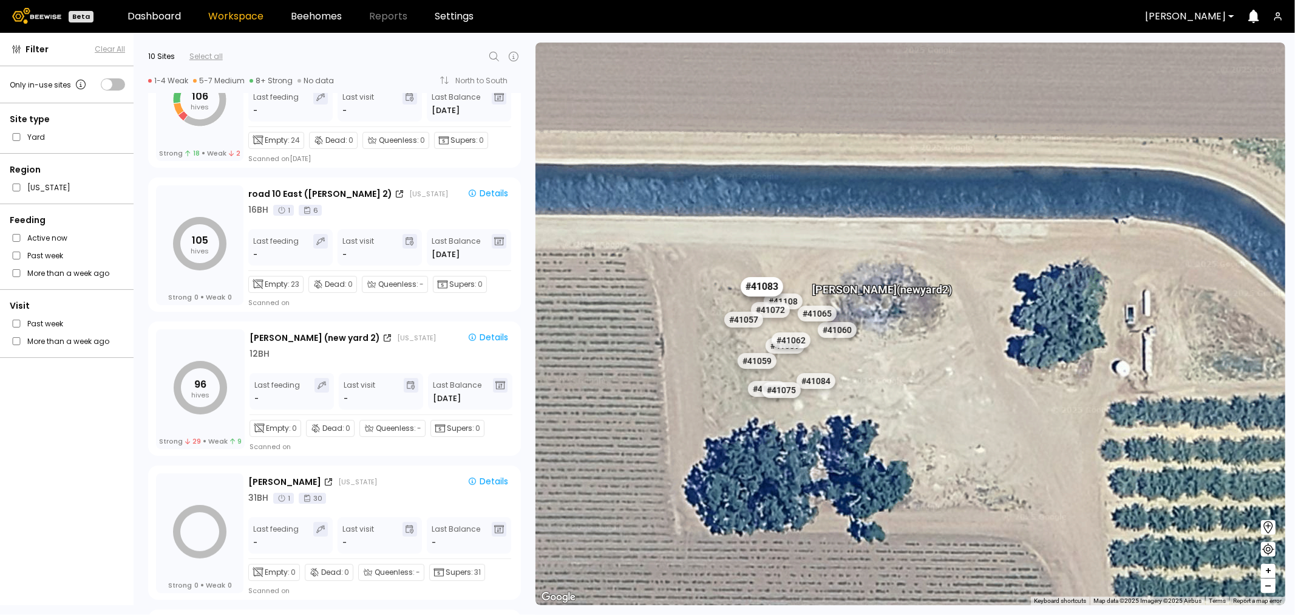
click at [758, 284] on div "# 41083" at bounding box center [762, 286] width 43 height 19
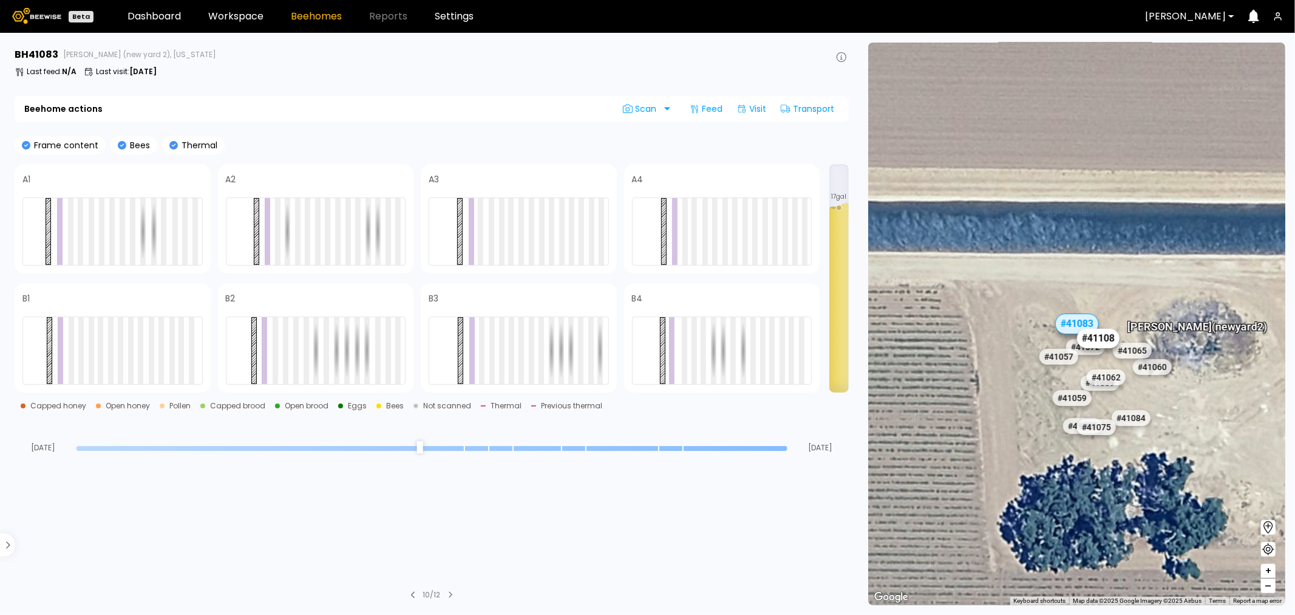
click at [1109, 337] on div "# 41108" at bounding box center [1098, 338] width 43 height 19
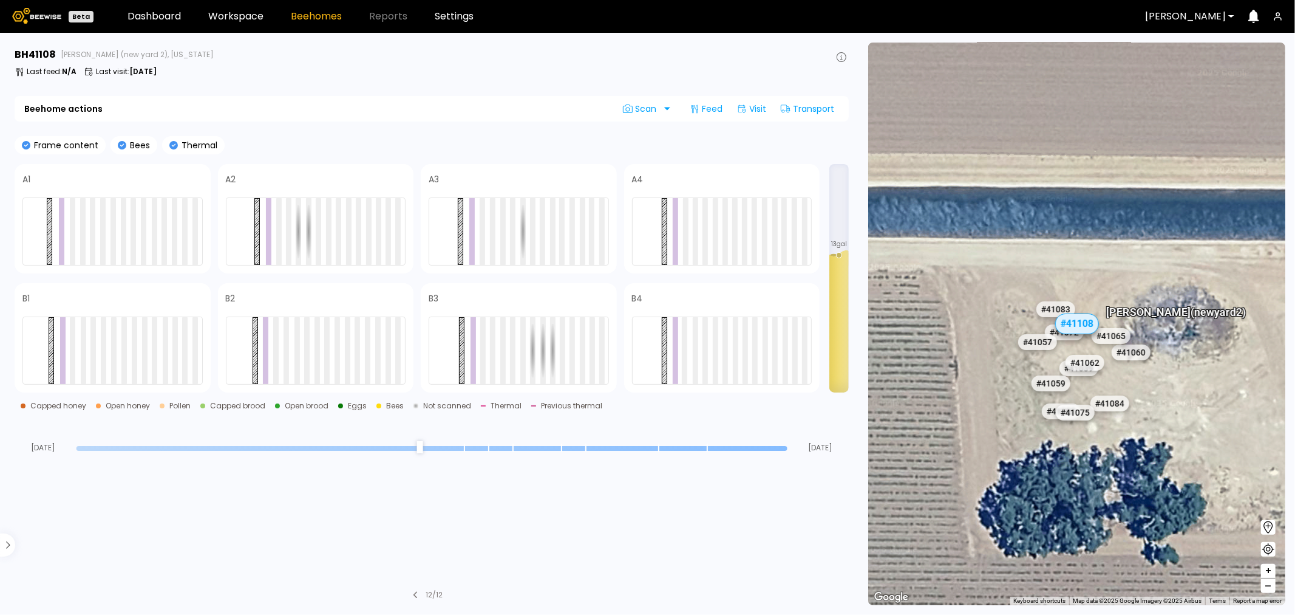
click at [1118, 334] on div "# 41065" at bounding box center [1110, 336] width 39 height 16
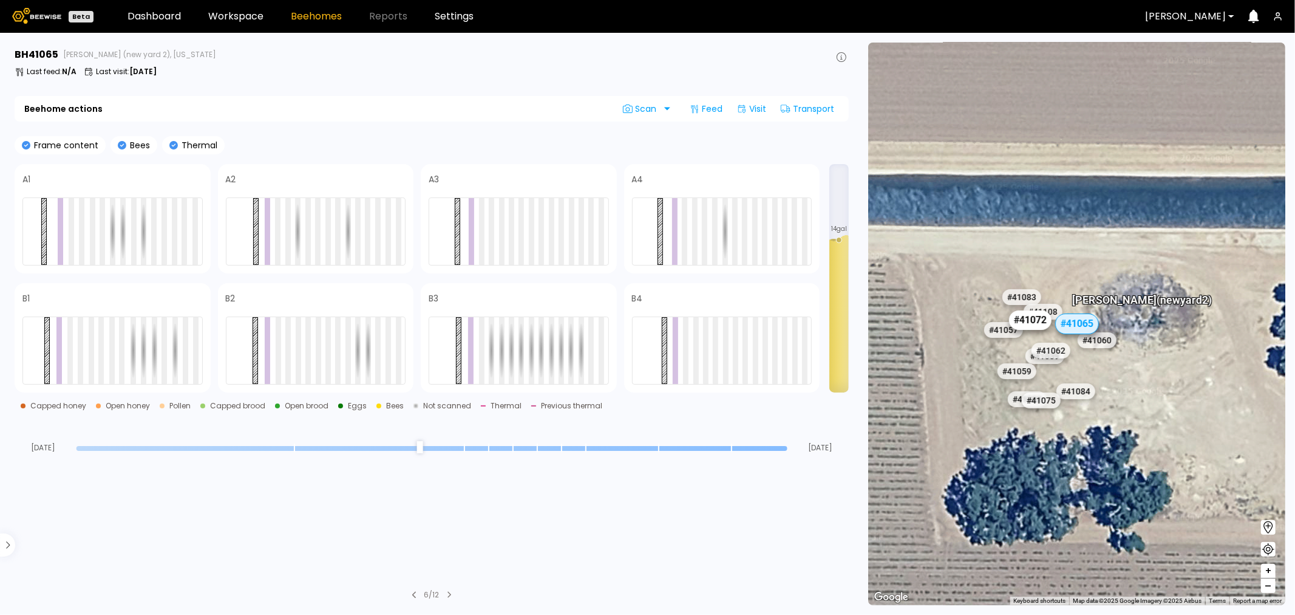
click at [1034, 319] on div "# 41072" at bounding box center [1030, 319] width 43 height 19
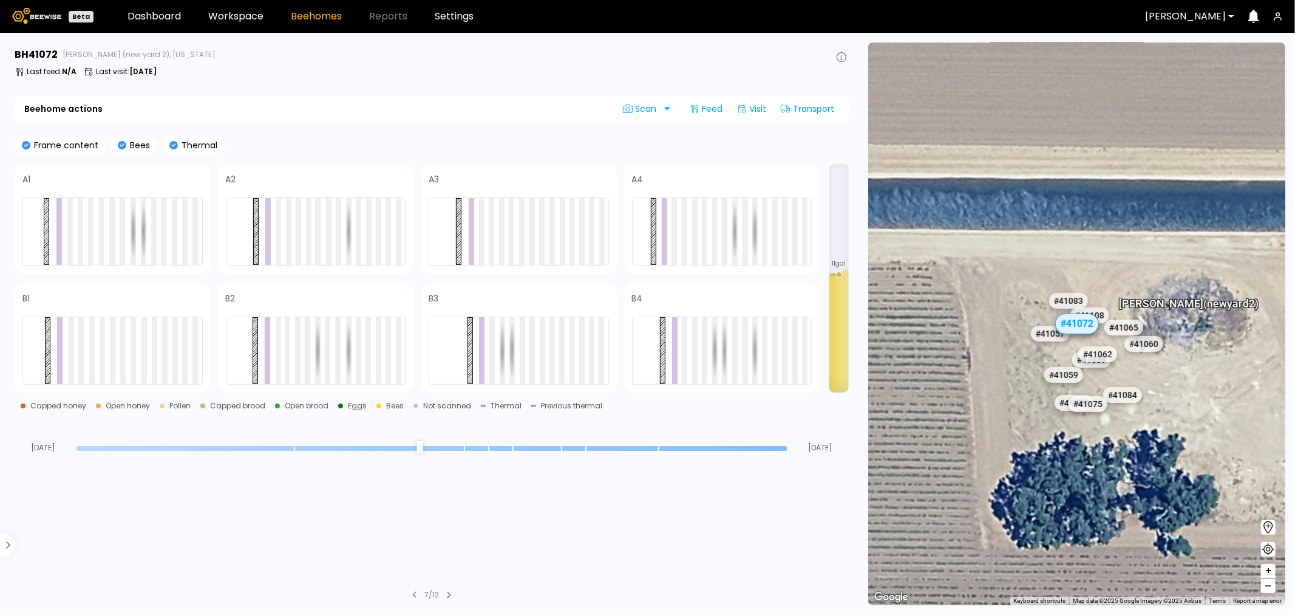
click at [1051, 336] on div "# 41057" at bounding box center [1050, 333] width 39 height 16
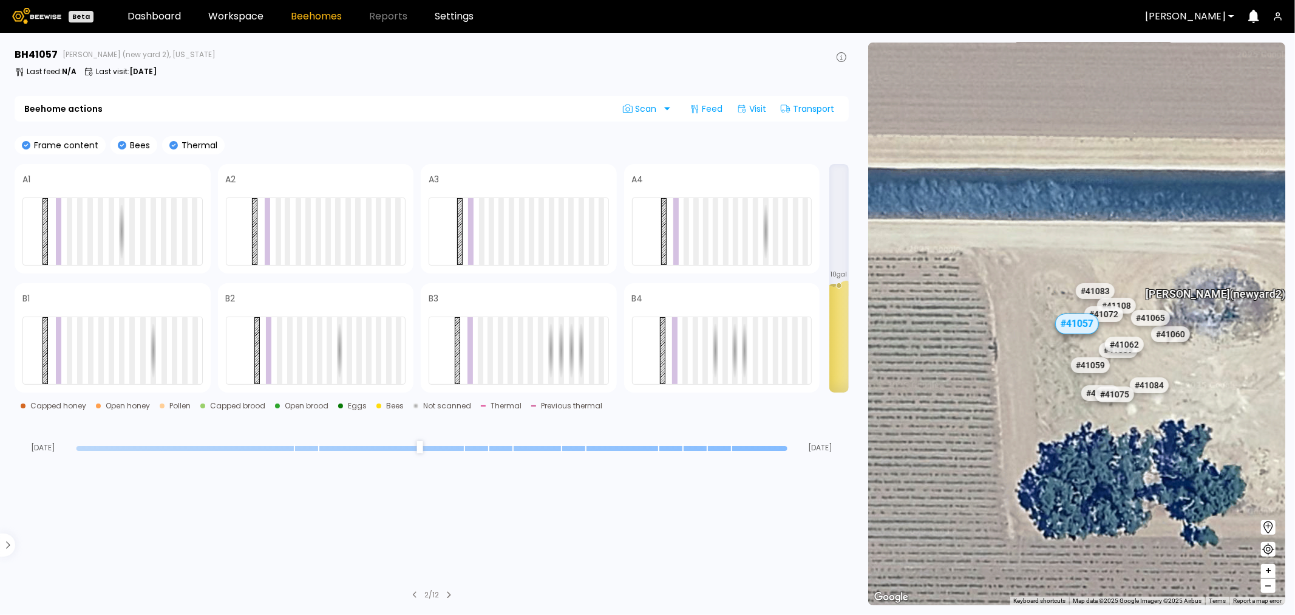
click at [1173, 335] on div "# 41060" at bounding box center [1170, 334] width 39 height 16
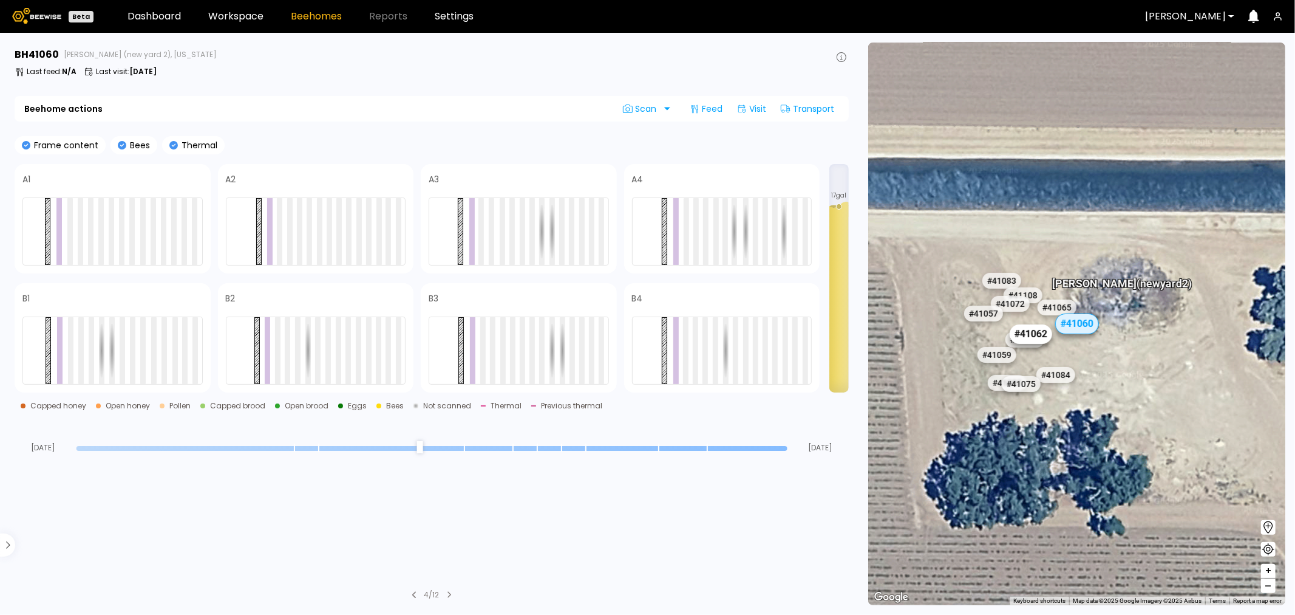
click at [1045, 338] on div "# 41062" at bounding box center [1031, 333] width 43 height 19
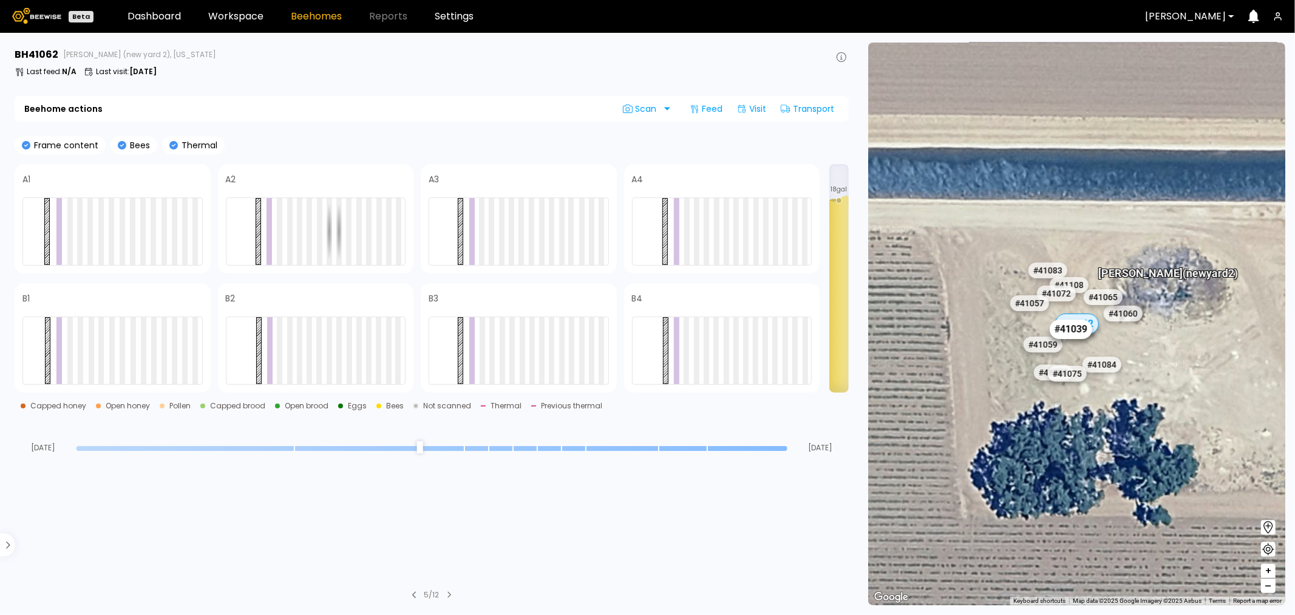
click at [1066, 335] on div "# 41039" at bounding box center [1071, 328] width 43 height 19
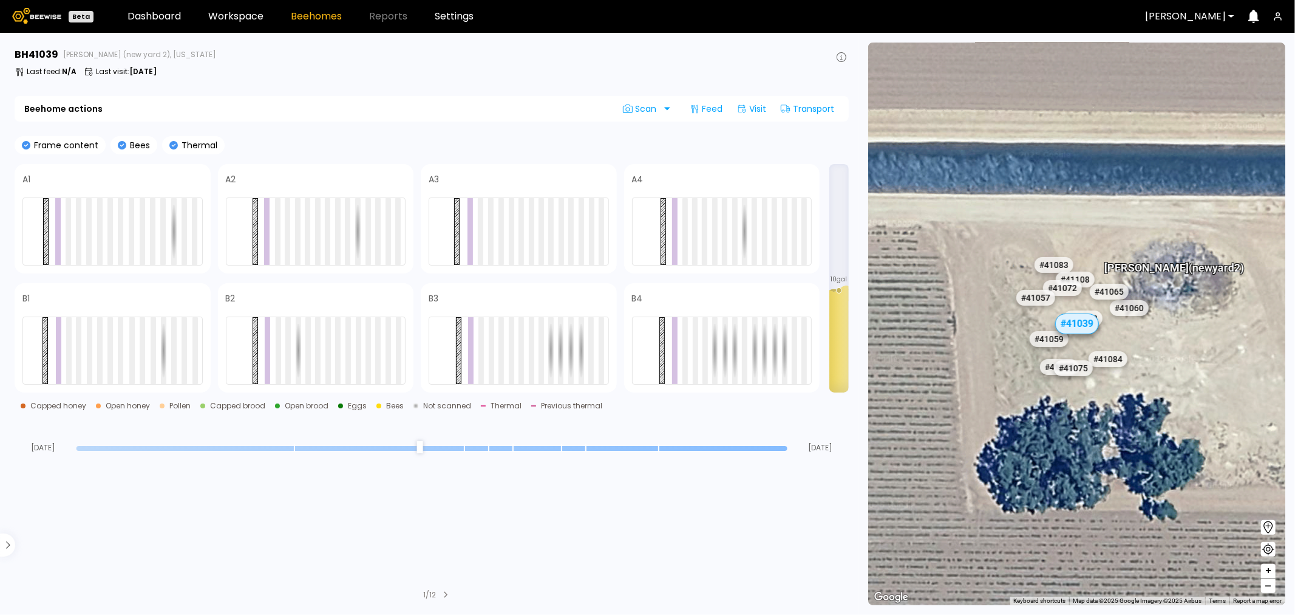
click at [1046, 335] on div "# 41059" at bounding box center [1048, 339] width 39 height 16
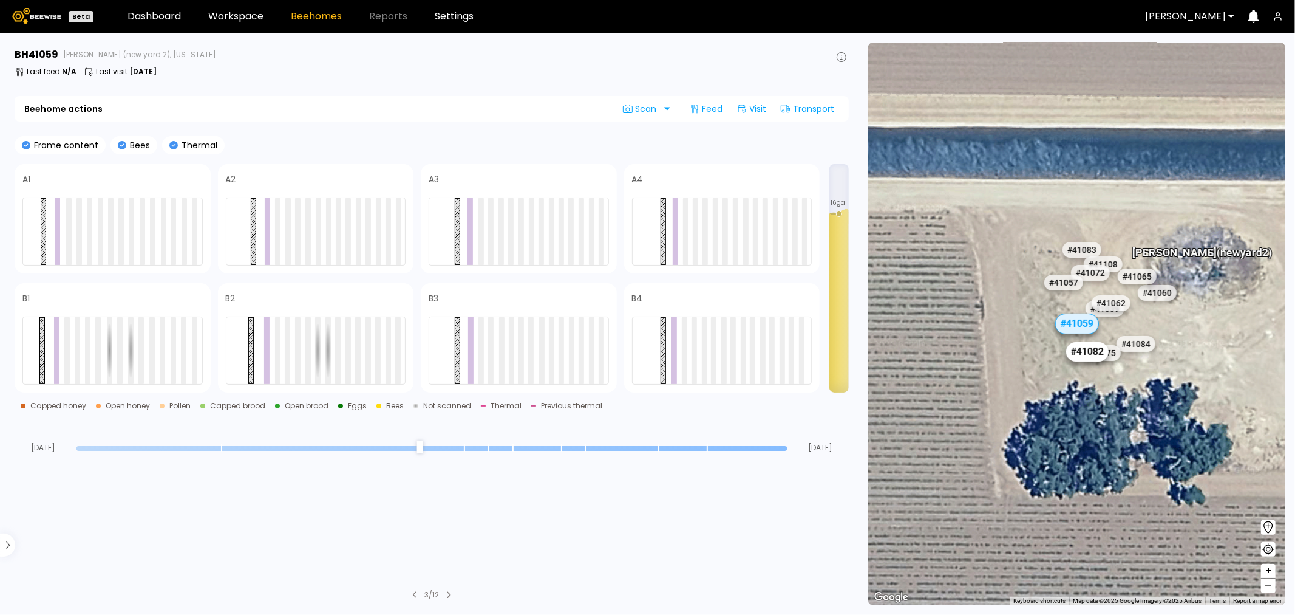
click at [1072, 348] on div "# 41082" at bounding box center [1087, 351] width 43 height 19
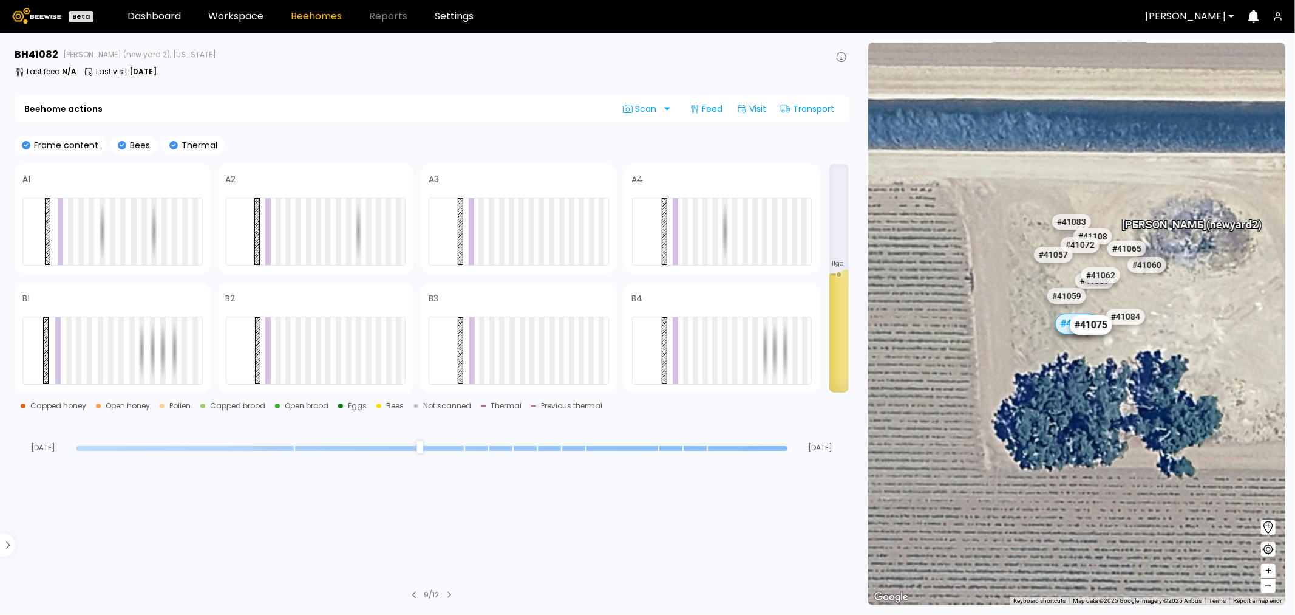
click at [1103, 329] on div "# 41075" at bounding box center [1090, 324] width 43 height 19
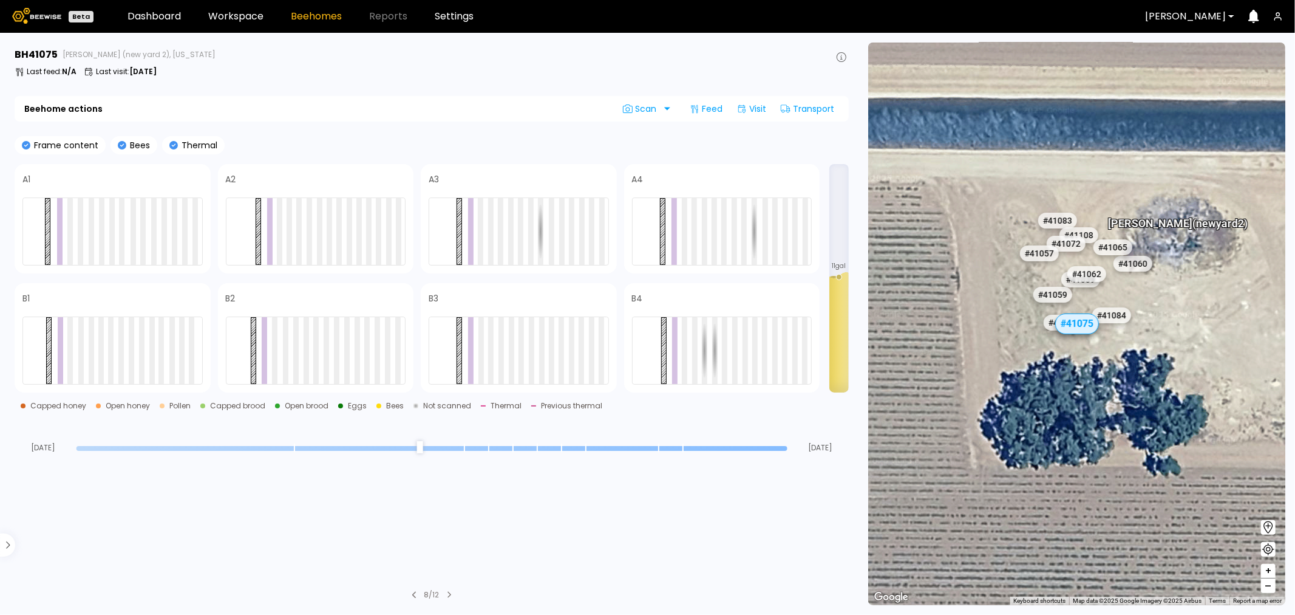
click at [1109, 318] on div "# 41084" at bounding box center [1111, 315] width 39 height 16
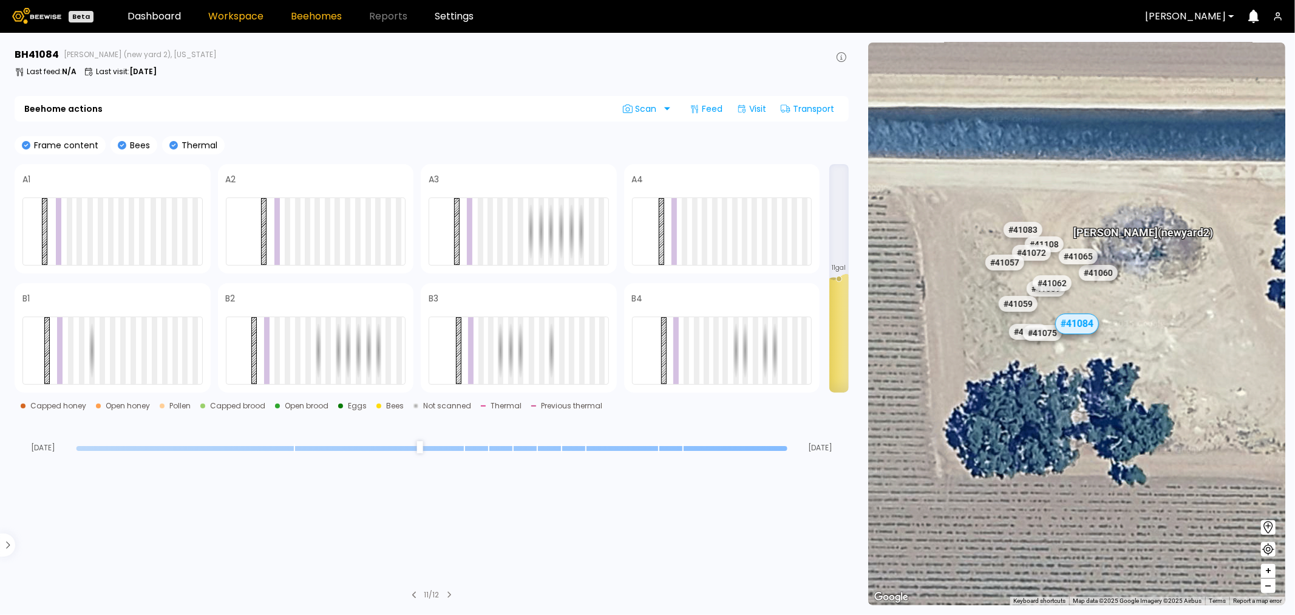
click at [240, 16] on link "Workspace" at bounding box center [235, 17] width 55 height 10
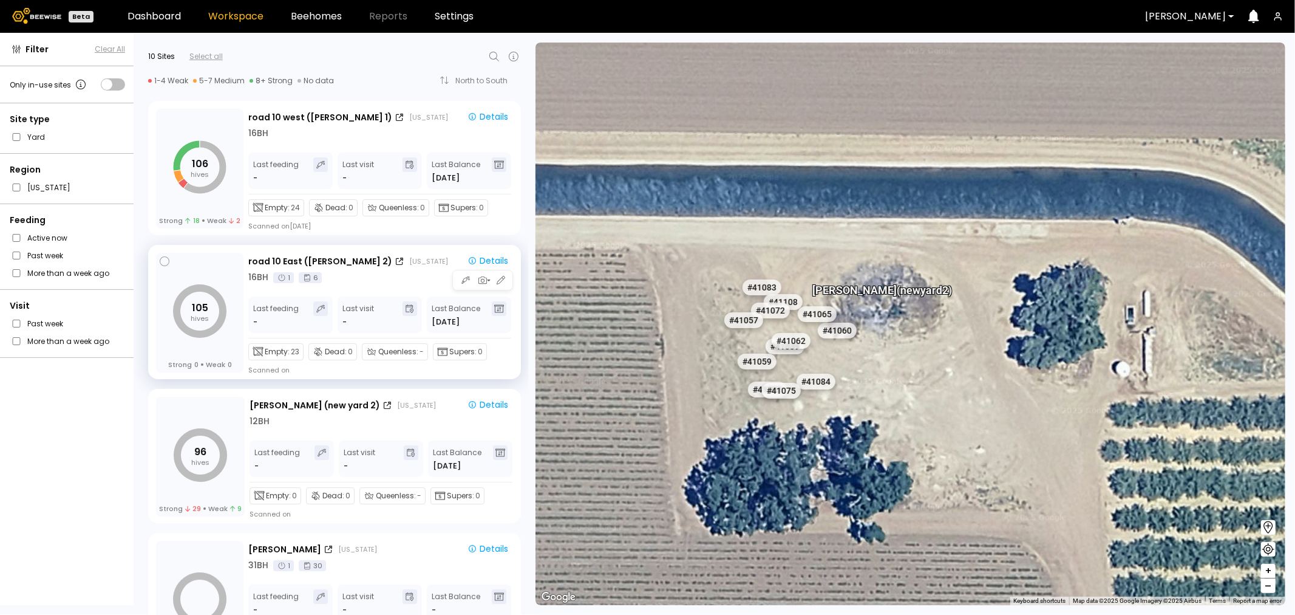
click at [500, 310] on icon at bounding box center [499, 308] width 10 height 9
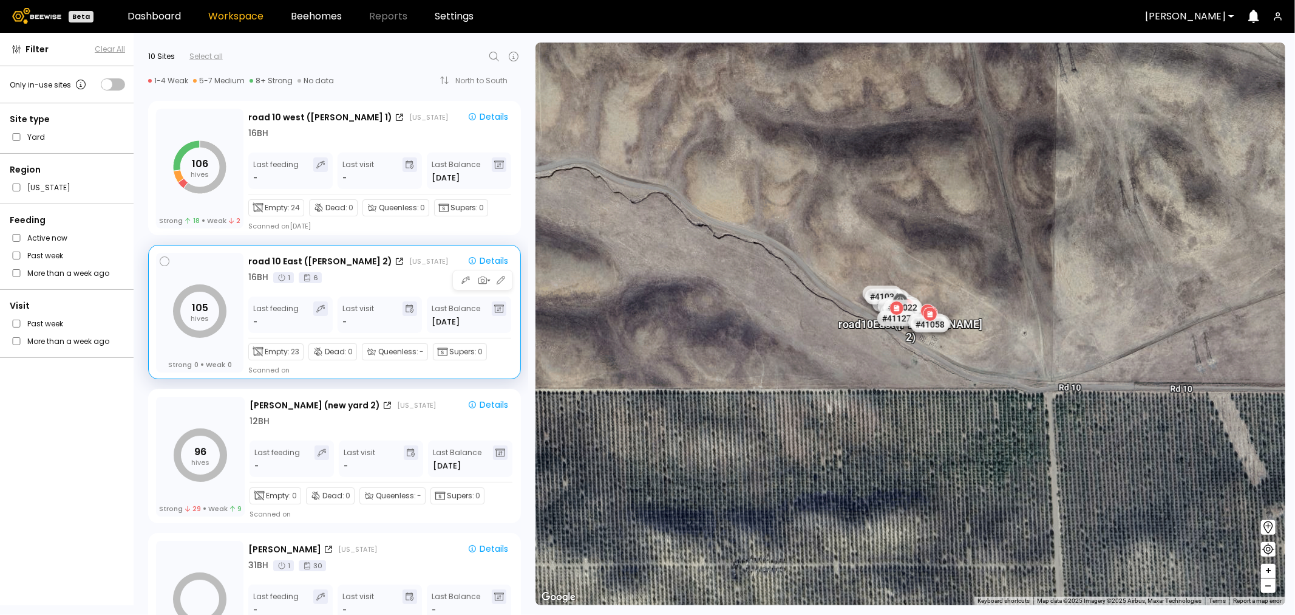
click at [500, 310] on icon at bounding box center [499, 308] width 10 height 9
